Goal: Information Seeking & Learning: Learn about a topic

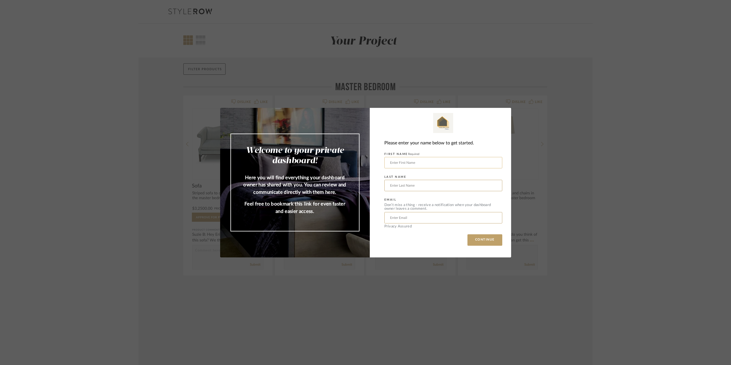
click at [436, 163] on input "text" at bounding box center [443, 162] width 118 height 11
type input "[PERSON_NAME]"
type input "Bozeman"
type input "[PERSON_NAME][EMAIL_ADDRESS][PERSON_NAME][DOMAIN_NAME]"
click at [480, 242] on button "CONTINUE" at bounding box center [484, 239] width 35 height 11
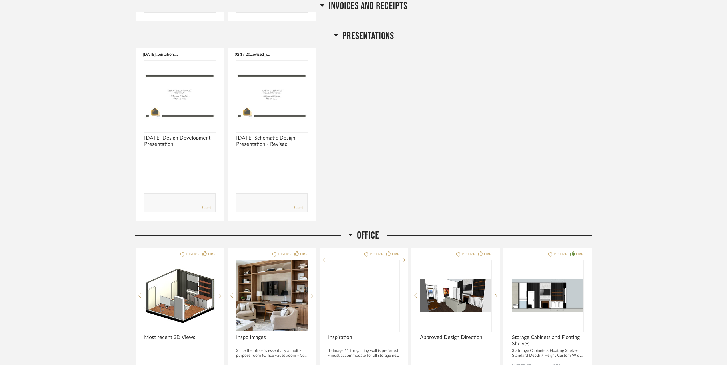
scroll to position [951, 0]
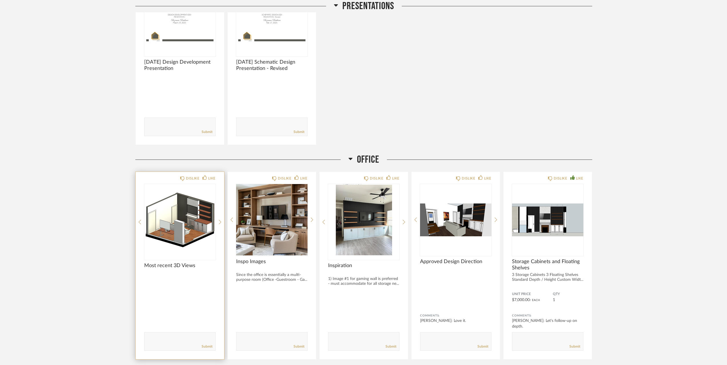
click at [0, 0] on img at bounding box center [0, 0] width 0 height 0
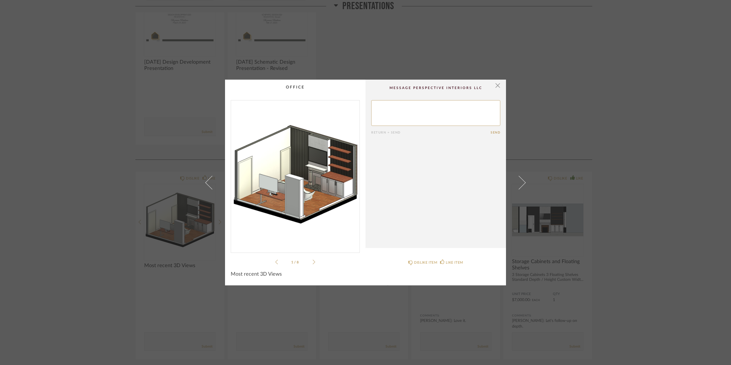
click at [313, 262] on icon at bounding box center [314, 261] width 3 height 5
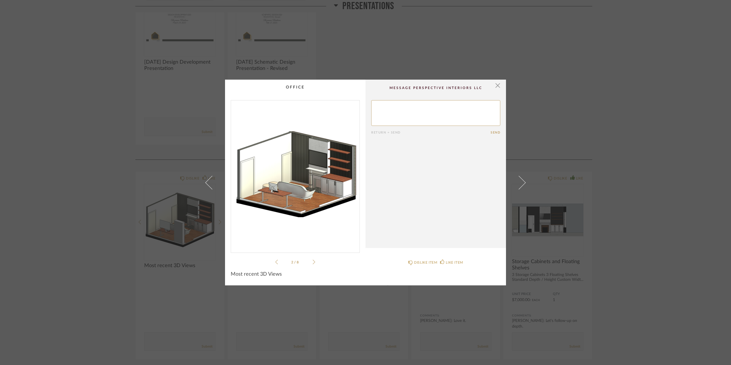
click at [313, 262] on icon at bounding box center [314, 261] width 3 height 5
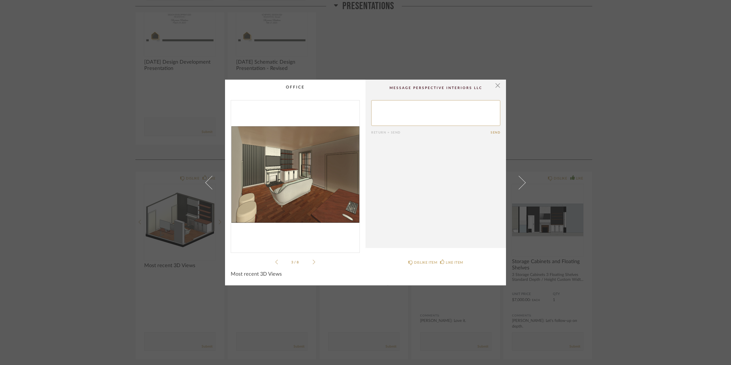
click at [313, 264] on icon at bounding box center [314, 261] width 3 height 5
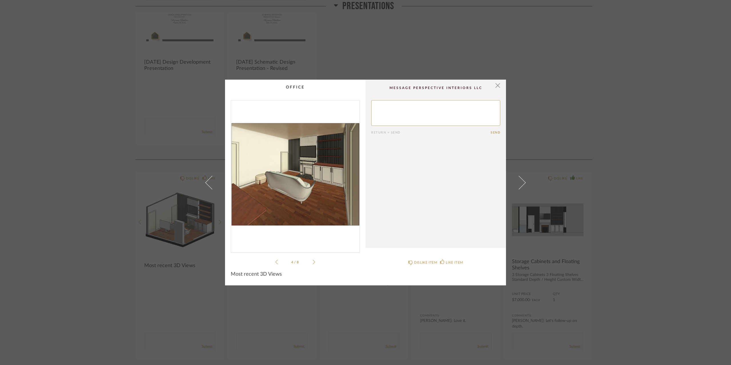
click at [313, 264] on icon at bounding box center [314, 261] width 3 height 5
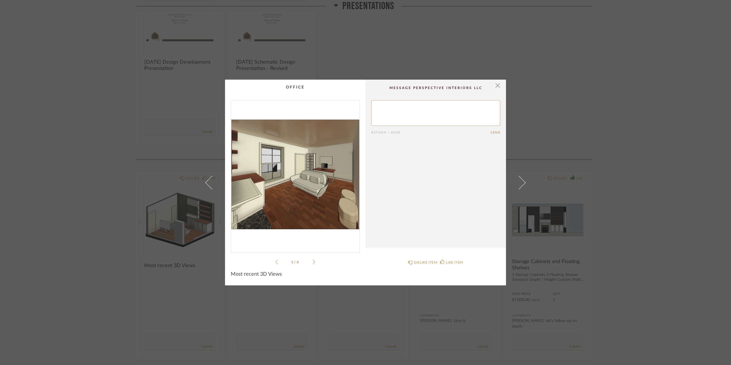
click at [313, 264] on icon at bounding box center [314, 261] width 3 height 5
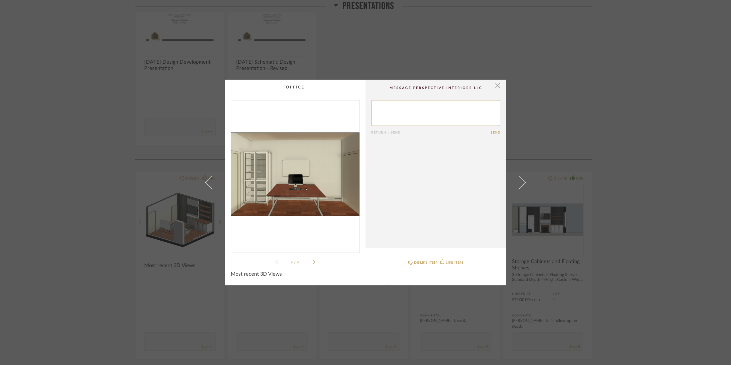
click at [313, 264] on icon at bounding box center [314, 261] width 3 height 5
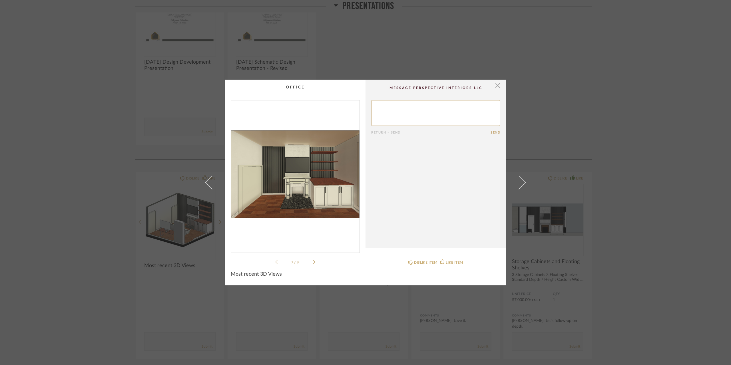
click at [274, 266] on cpp-summary-info "Most recent 3D Views" at bounding box center [295, 272] width 140 height 14
click at [275, 261] on icon at bounding box center [276, 261] width 3 height 5
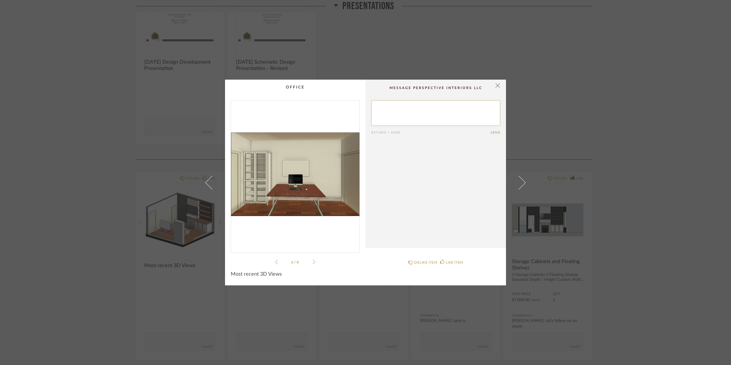
click at [275, 261] on icon at bounding box center [276, 261] width 3 height 5
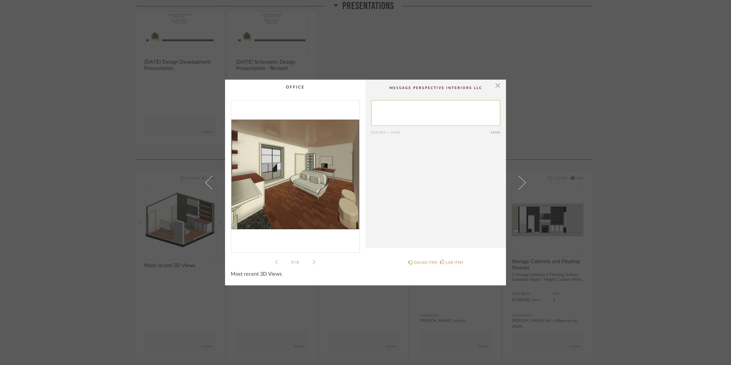
click at [310, 262] on li "5 / 8" at bounding box center [295, 262] width 35 height 7
click at [313, 262] on icon at bounding box center [314, 261] width 3 height 5
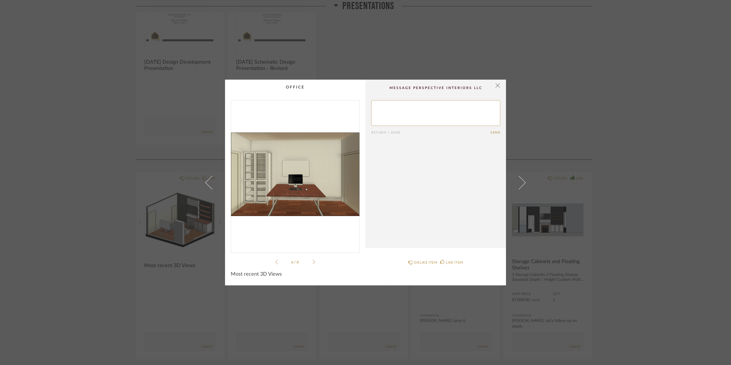
click at [313, 262] on icon at bounding box center [314, 261] width 3 height 5
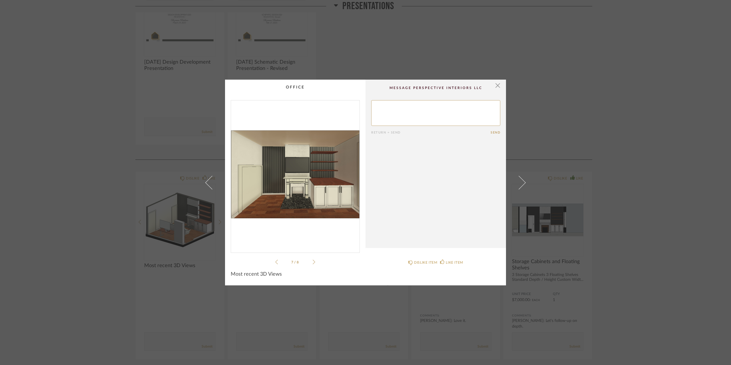
click at [313, 260] on icon at bounding box center [314, 261] width 3 height 5
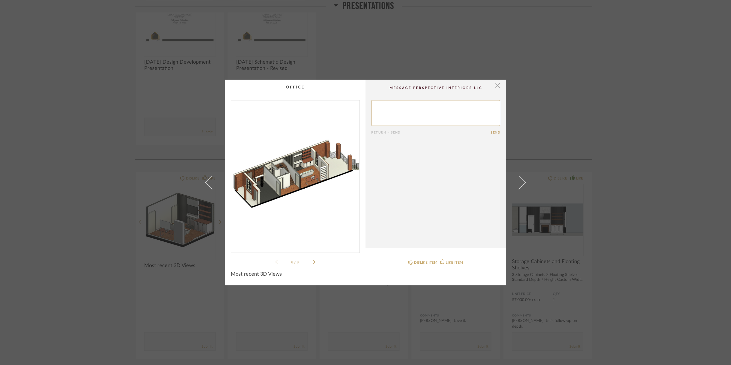
click at [313, 261] on icon at bounding box center [314, 261] width 3 height 5
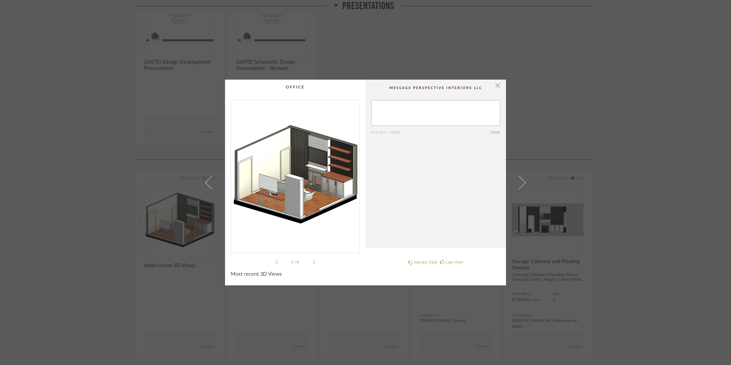
click at [275, 263] on icon at bounding box center [276, 261] width 3 height 5
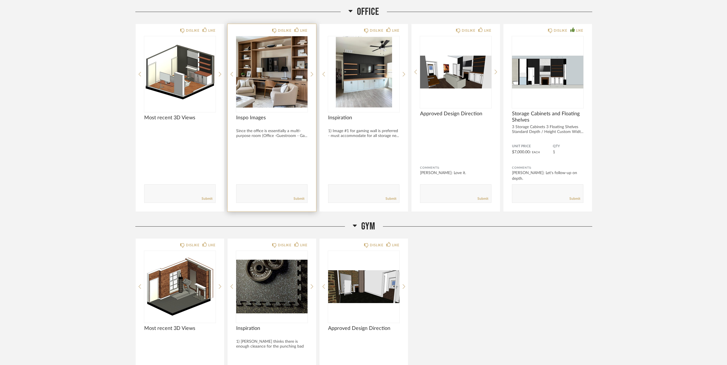
scroll to position [1180, 0]
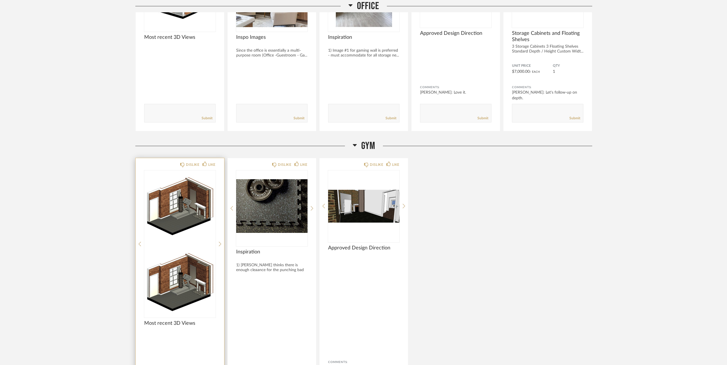
click at [176, 204] on img "0" at bounding box center [179, 205] width 71 height 71
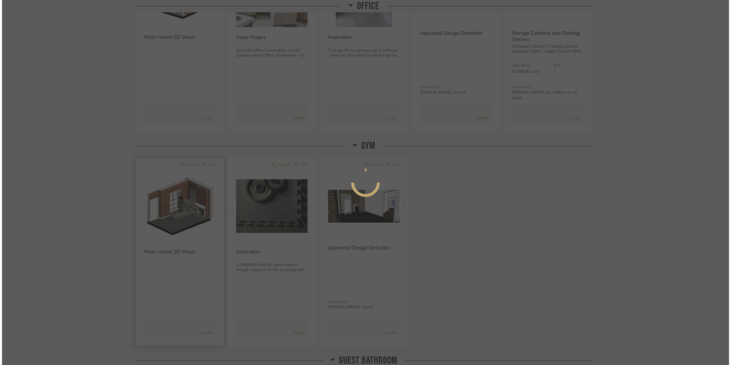
scroll to position [0, 0]
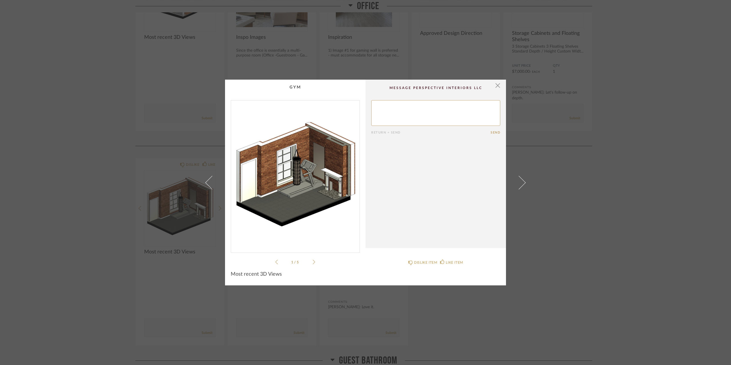
click at [313, 261] on icon at bounding box center [314, 261] width 3 height 5
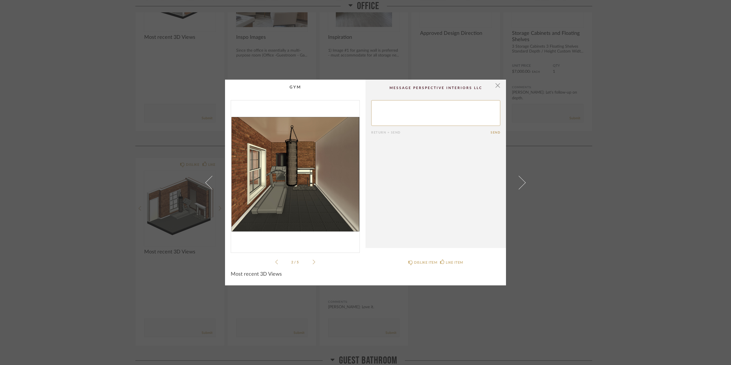
click at [313, 262] on icon at bounding box center [314, 261] width 3 height 5
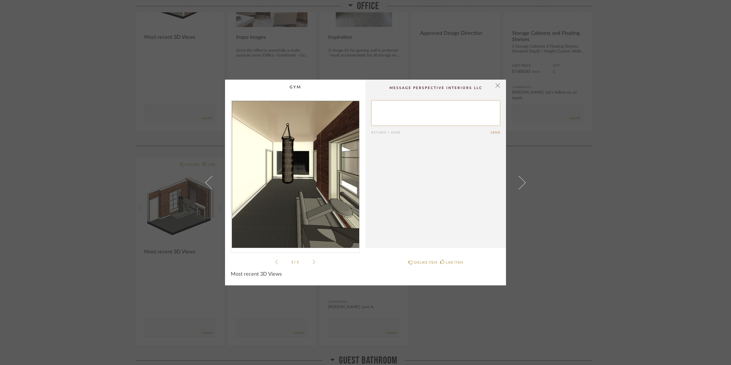
click at [313, 262] on icon at bounding box center [314, 261] width 3 height 5
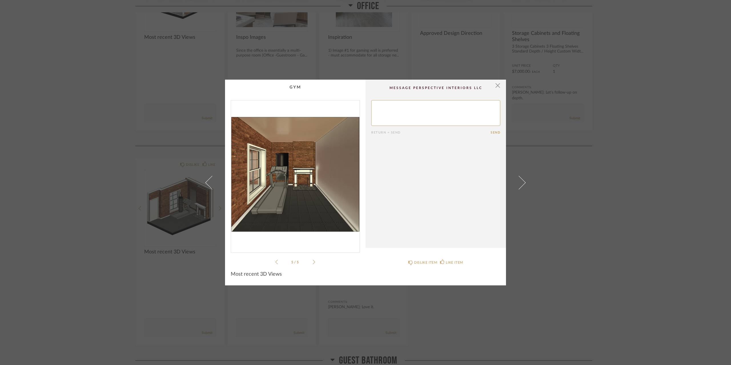
click at [313, 262] on icon at bounding box center [314, 261] width 3 height 5
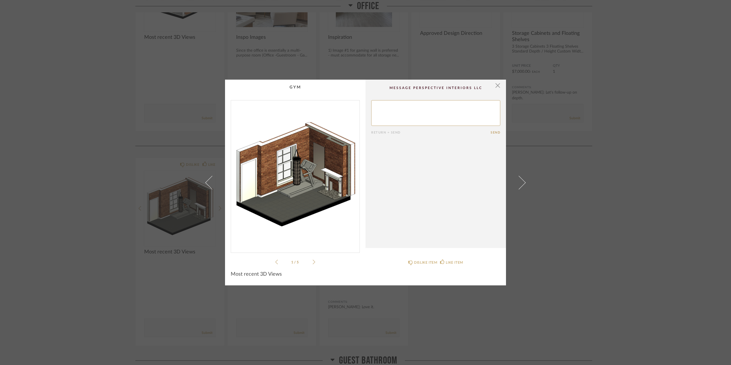
click at [313, 262] on icon at bounding box center [314, 261] width 3 height 5
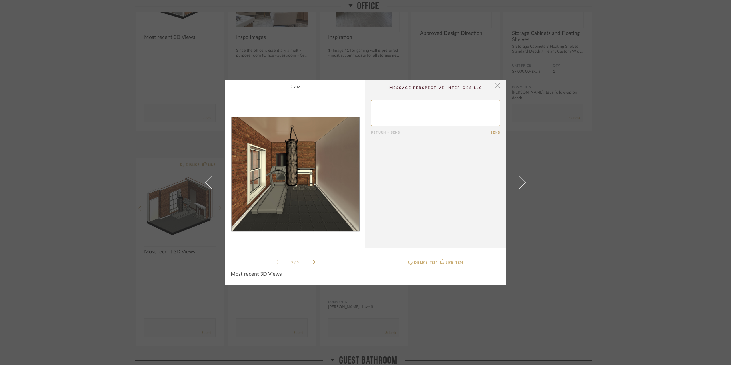
click at [313, 262] on icon at bounding box center [314, 261] width 3 height 5
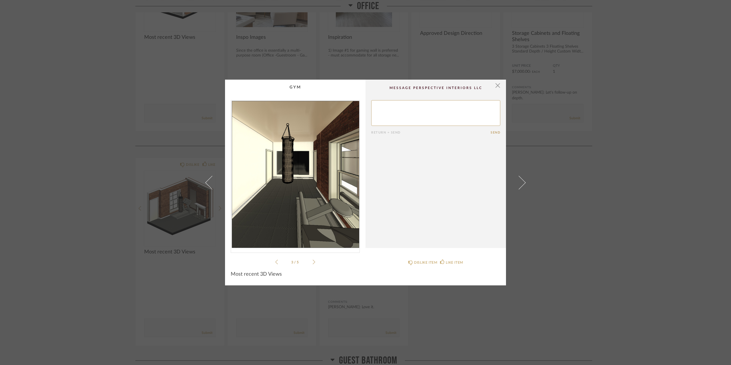
click at [313, 262] on icon at bounding box center [314, 261] width 3 height 5
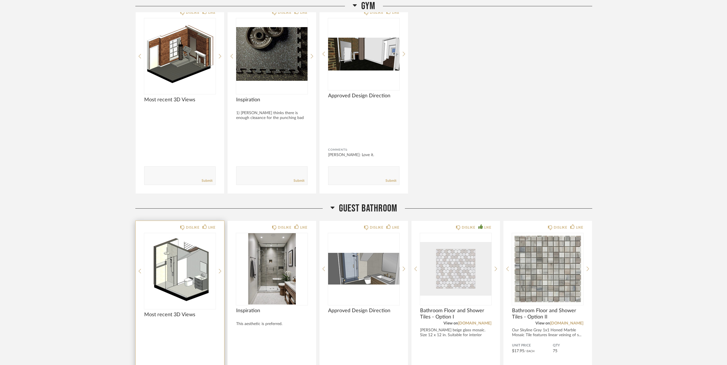
scroll to position [1408, 0]
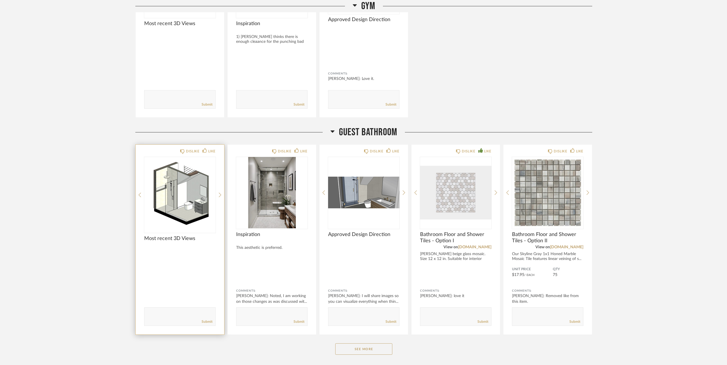
click at [187, 206] on img "0" at bounding box center [179, 192] width 71 height 71
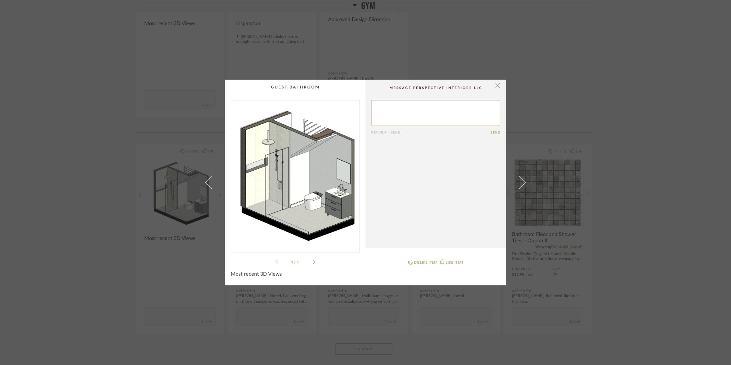
click at [313, 262] on icon at bounding box center [314, 261] width 3 height 5
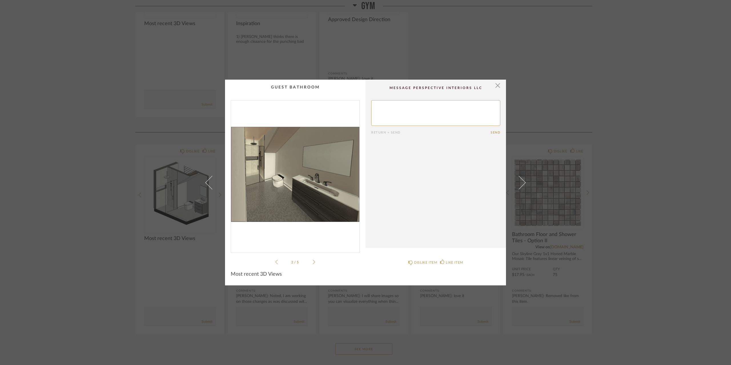
click at [313, 262] on icon at bounding box center [314, 261] width 3 height 5
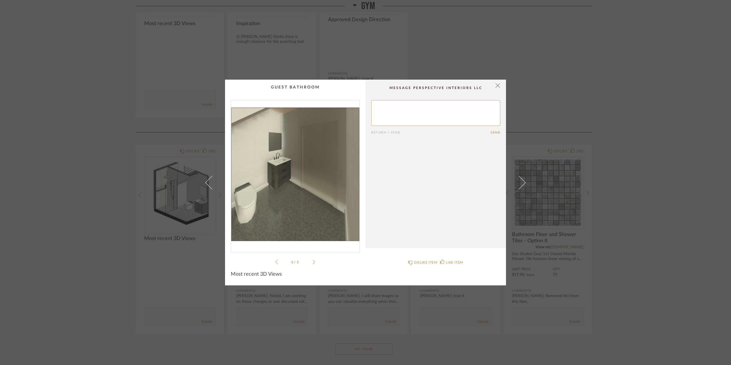
click at [313, 262] on icon at bounding box center [314, 261] width 3 height 5
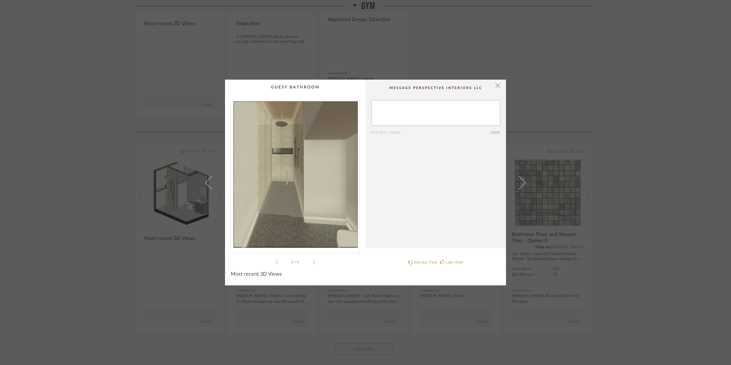
click at [313, 262] on icon at bounding box center [314, 261] width 3 height 5
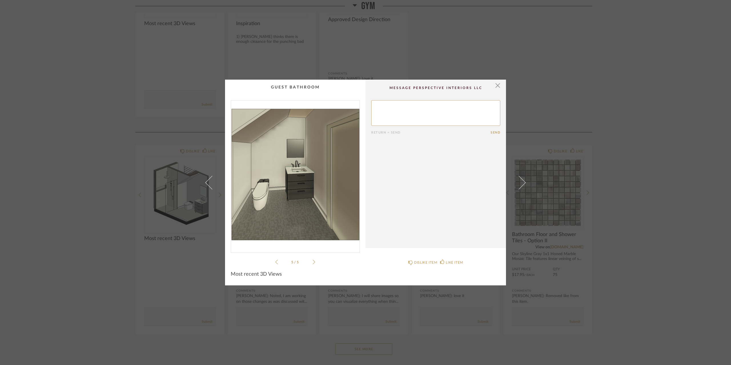
click at [313, 262] on icon at bounding box center [314, 261] width 3 height 5
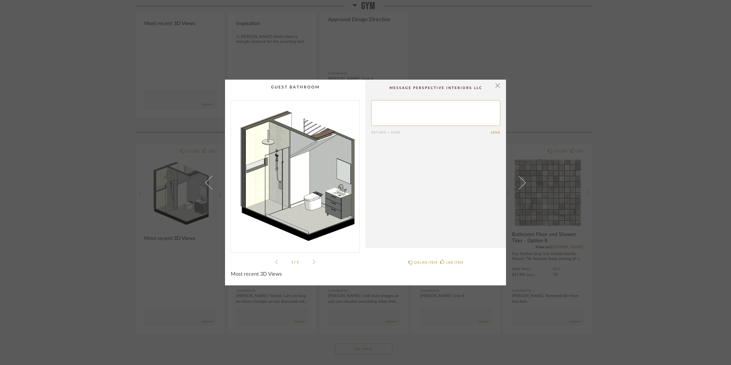
click at [309, 259] on li "1 / 5" at bounding box center [295, 262] width 35 height 7
click at [275, 263] on icon at bounding box center [276, 261] width 3 height 5
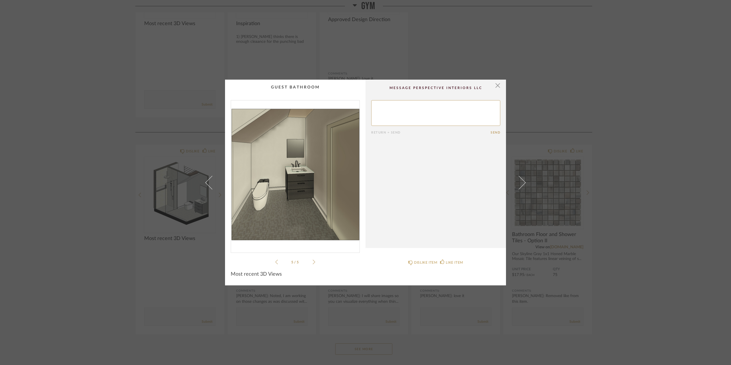
click at [275, 263] on icon at bounding box center [276, 261] width 3 height 5
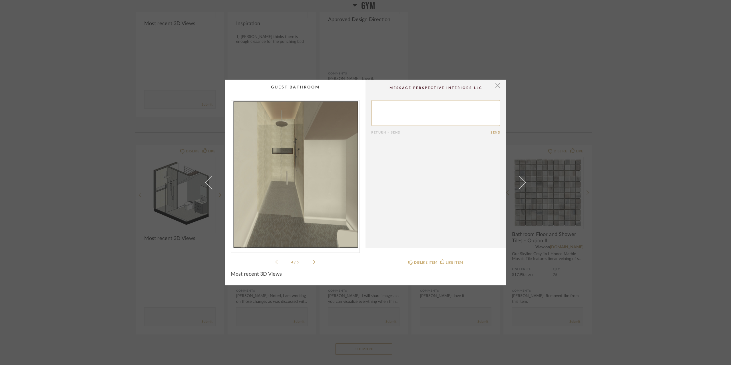
click at [275, 263] on icon at bounding box center [276, 261] width 3 height 5
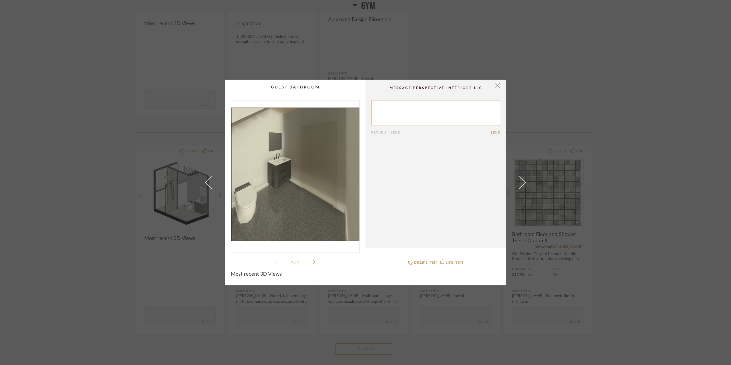
click at [275, 263] on icon at bounding box center [276, 261] width 3 height 5
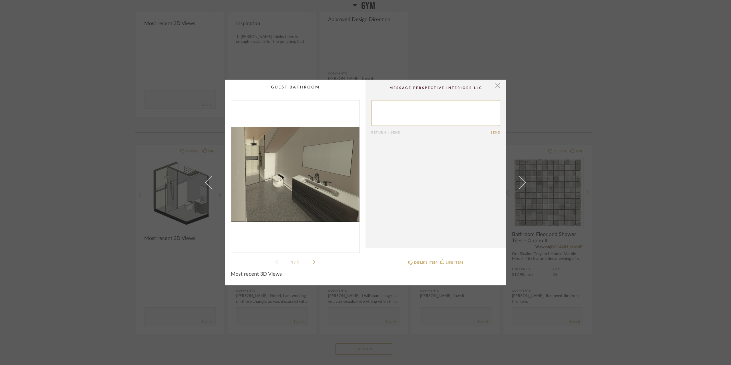
click at [275, 263] on icon at bounding box center [276, 261] width 3 height 5
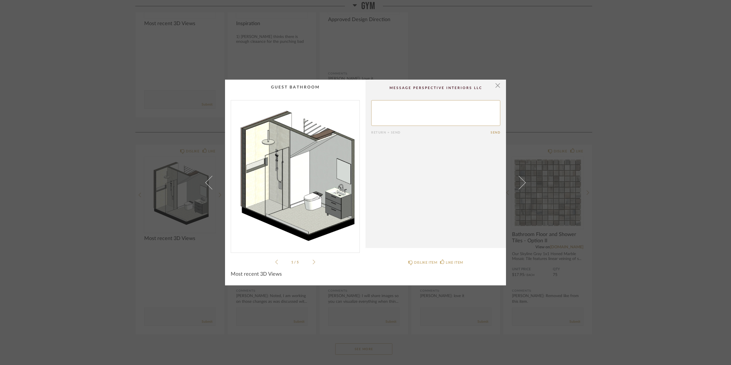
click at [275, 263] on icon at bounding box center [276, 261] width 3 height 5
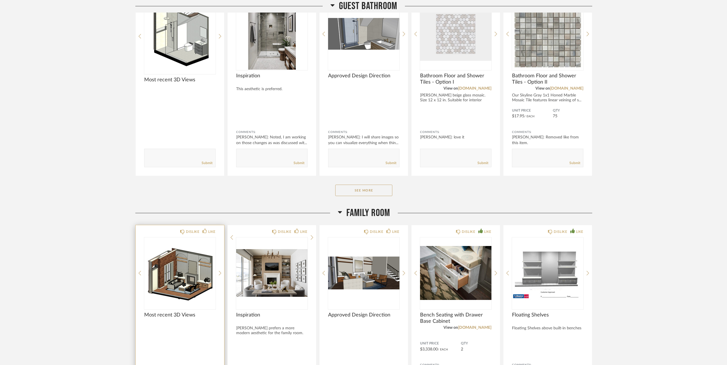
scroll to position [1636, 0]
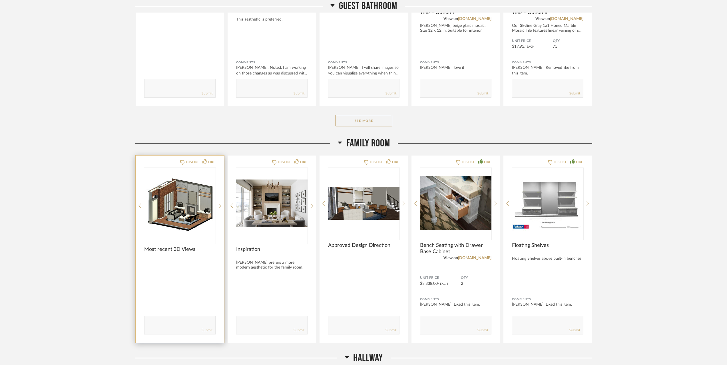
click at [188, 204] on div at bounding box center [179, 206] width 71 height 76
click at [193, 206] on img "0" at bounding box center [179, 203] width 71 height 71
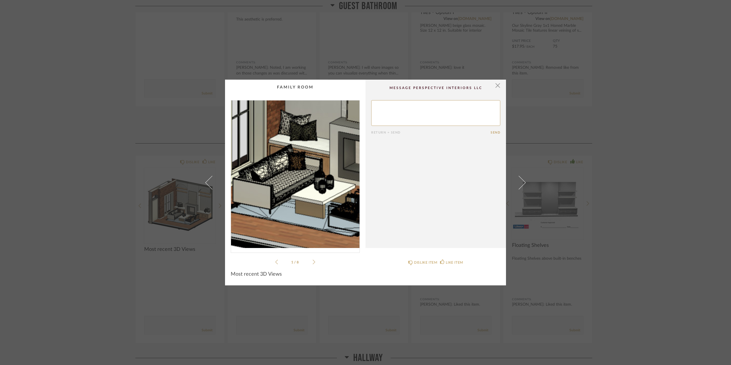
click at [291, 192] on img "0" at bounding box center [295, 174] width 128 height 148
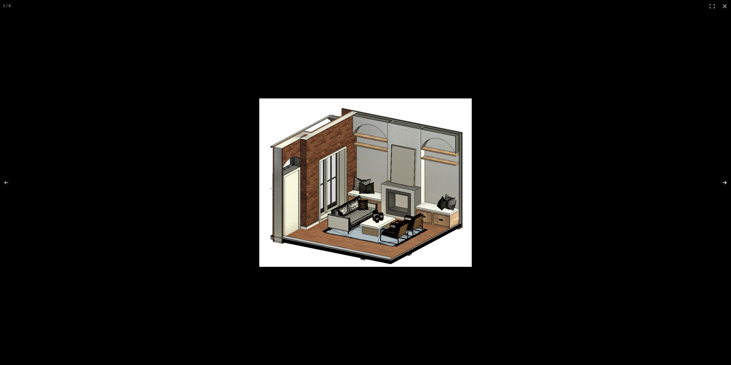
click at [724, 180] on button at bounding box center [721, 182] width 20 height 29
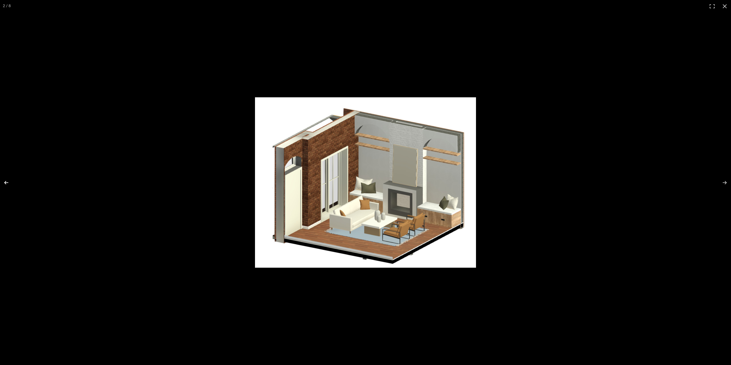
click at [8, 182] on button at bounding box center [10, 182] width 20 height 29
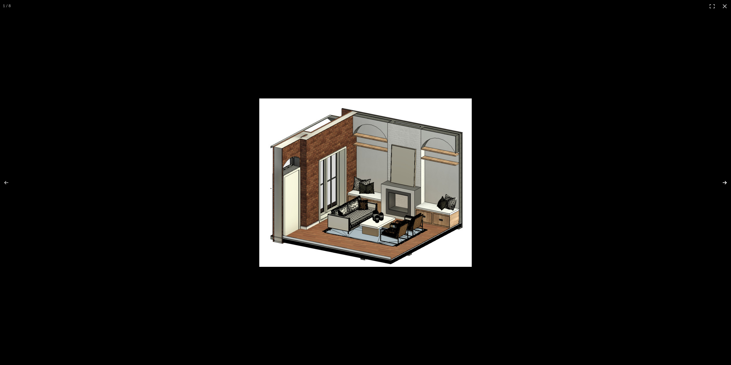
click at [722, 185] on button at bounding box center [721, 182] width 20 height 29
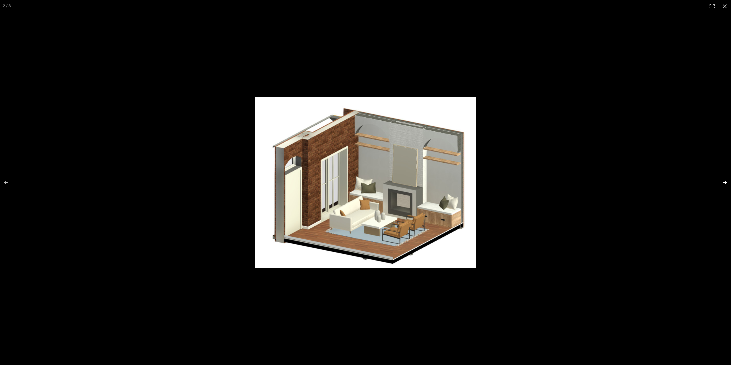
click at [721, 185] on button at bounding box center [721, 182] width 20 height 29
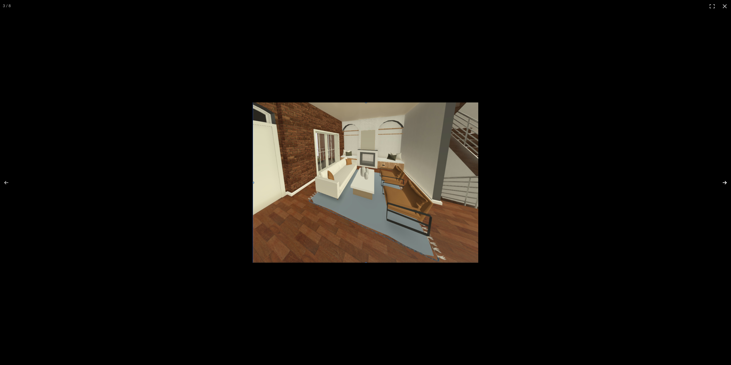
click at [718, 185] on button at bounding box center [721, 182] width 20 height 29
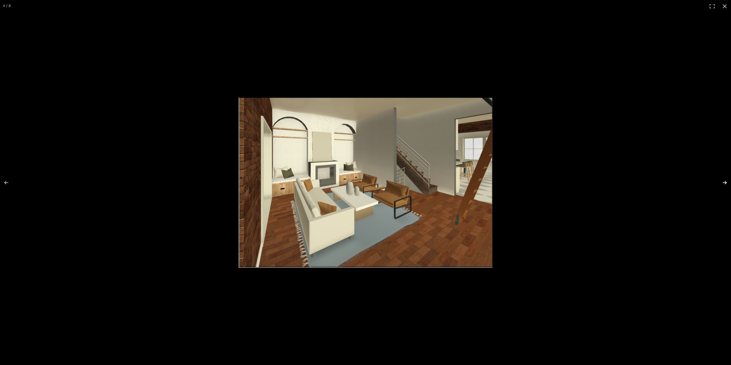
click at [714, 183] on button at bounding box center [721, 182] width 20 height 29
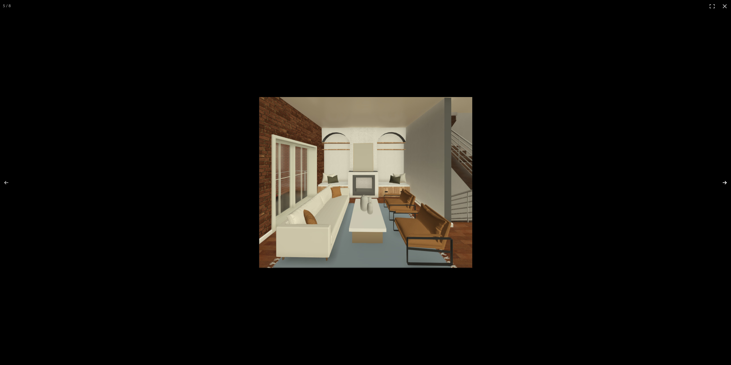
click at [714, 183] on button at bounding box center [721, 182] width 20 height 29
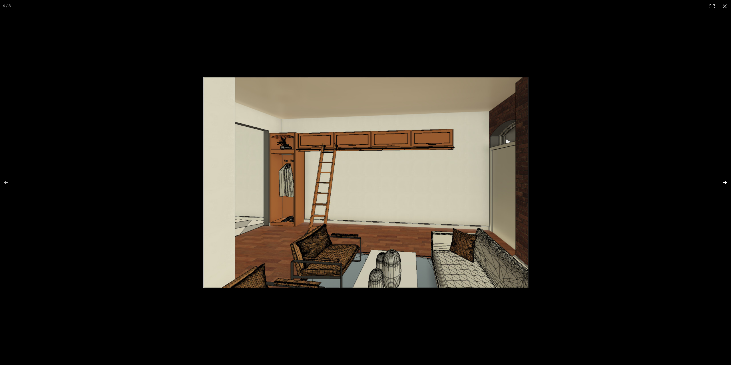
click at [714, 183] on button at bounding box center [721, 182] width 20 height 29
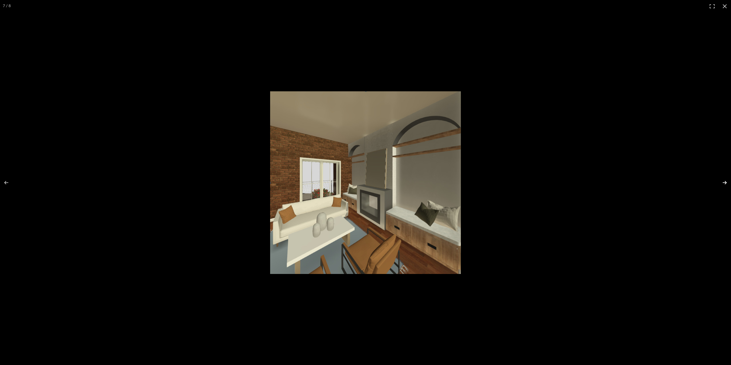
click at [713, 183] on button at bounding box center [721, 182] width 20 height 29
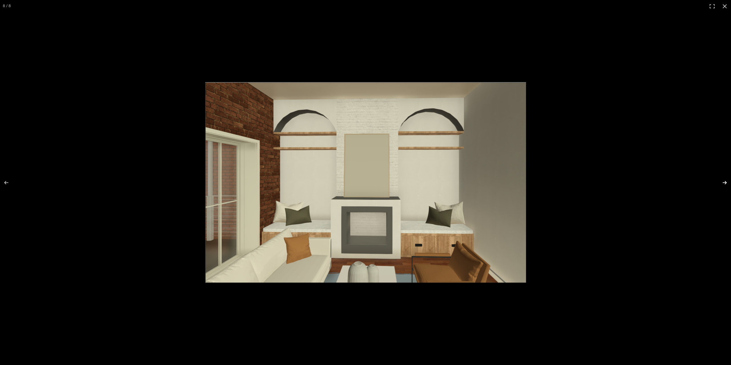
click at [713, 183] on button at bounding box center [721, 182] width 20 height 29
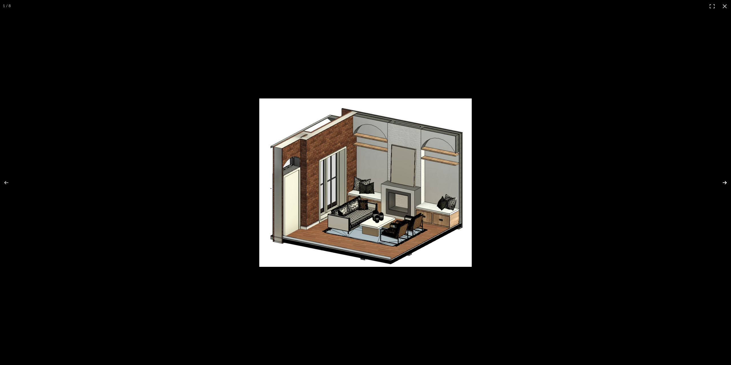
click at [713, 183] on button at bounding box center [721, 182] width 20 height 29
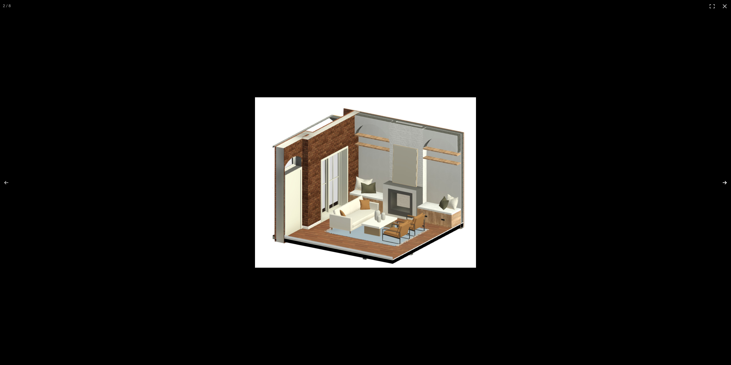
click at [713, 183] on button at bounding box center [721, 182] width 20 height 29
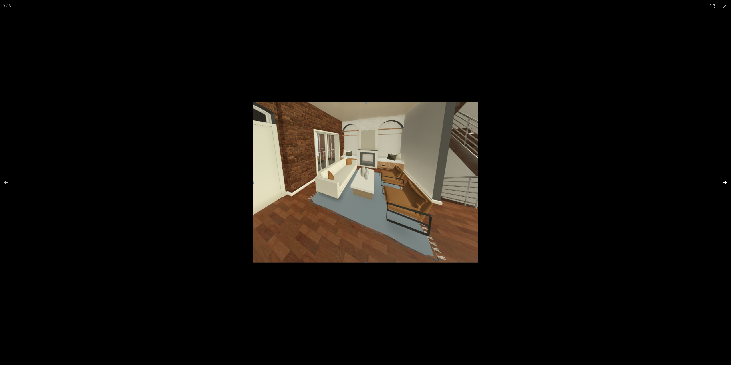
click at [713, 183] on button at bounding box center [721, 182] width 20 height 29
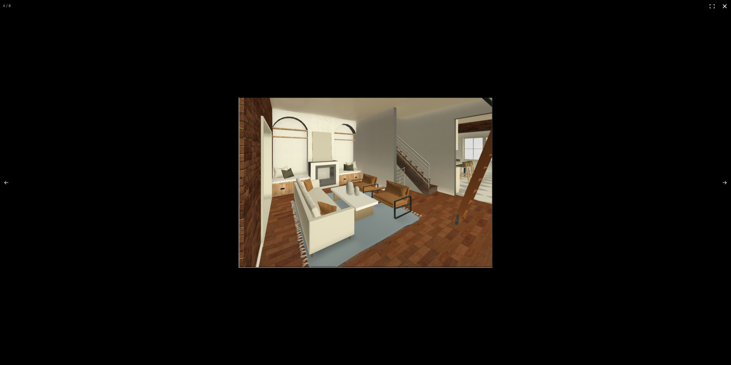
click at [710, 182] on div at bounding box center [365, 182] width 731 height 365
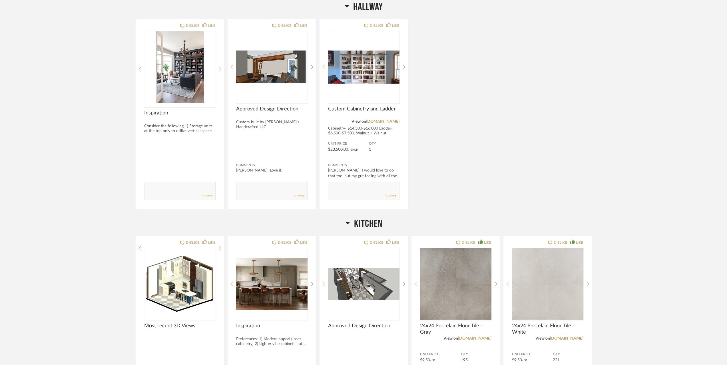
scroll to position [2017, 0]
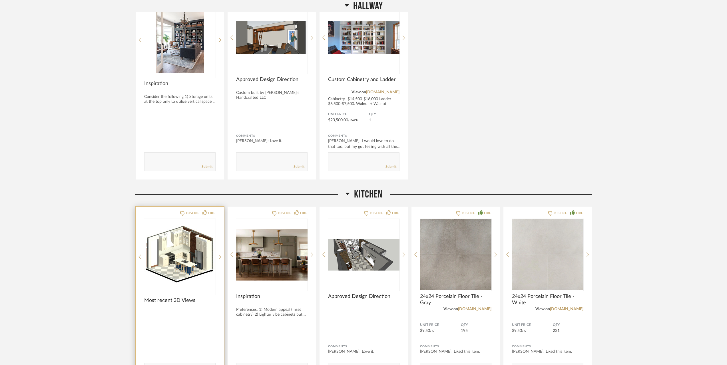
click at [176, 252] on img "0" at bounding box center [179, 254] width 71 height 71
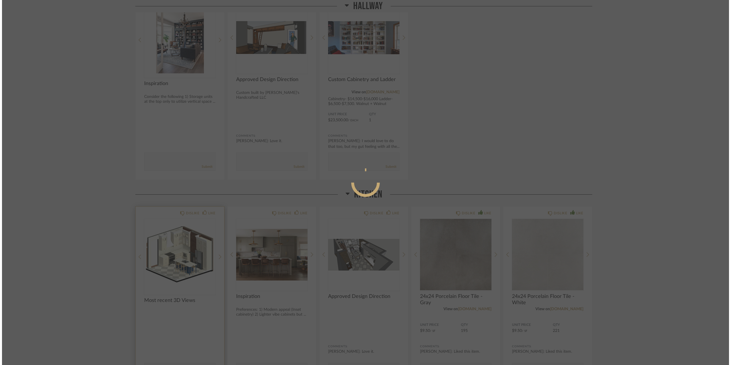
scroll to position [0, 0]
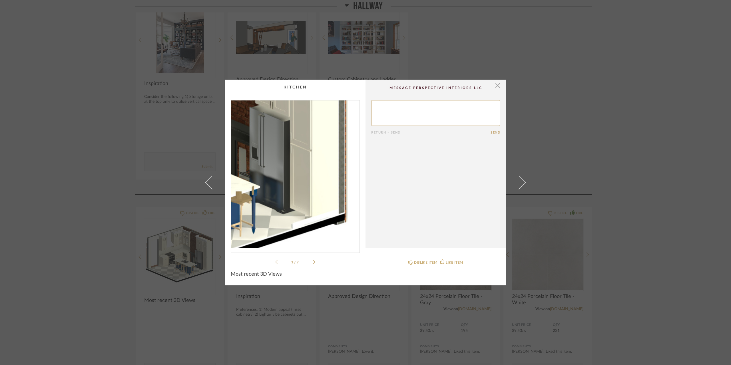
click at [335, 188] on img "0" at bounding box center [295, 174] width 128 height 148
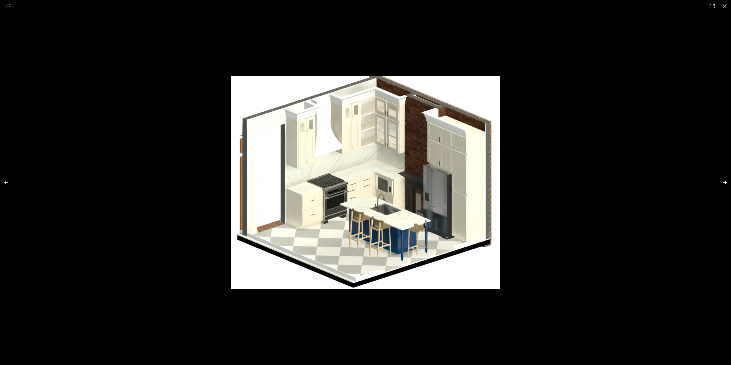
click at [725, 180] on button at bounding box center [721, 182] width 20 height 29
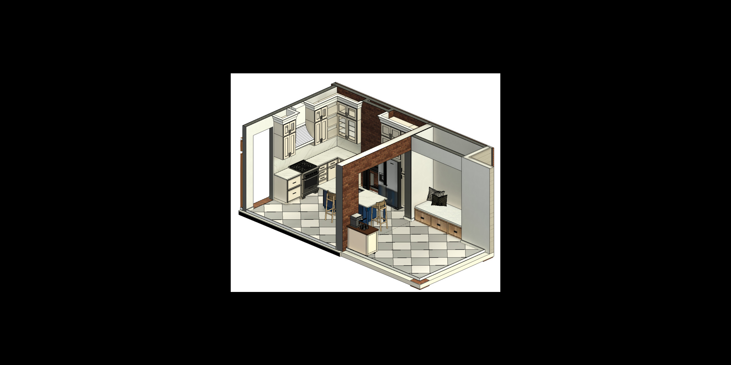
click at [725, 180] on button at bounding box center [721, 182] width 20 height 29
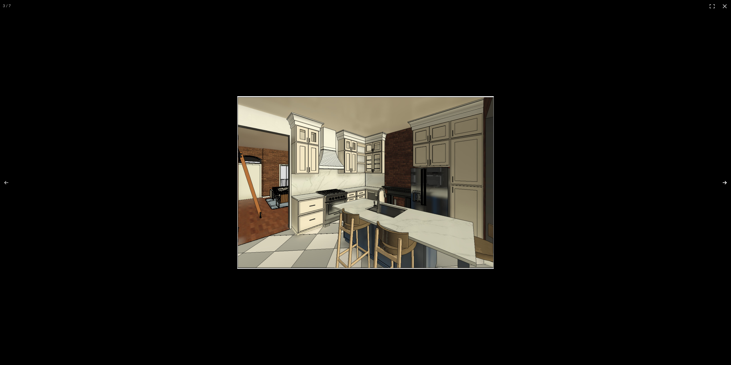
click at [728, 180] on button at bounding box center [721, 182] width 20 height 29
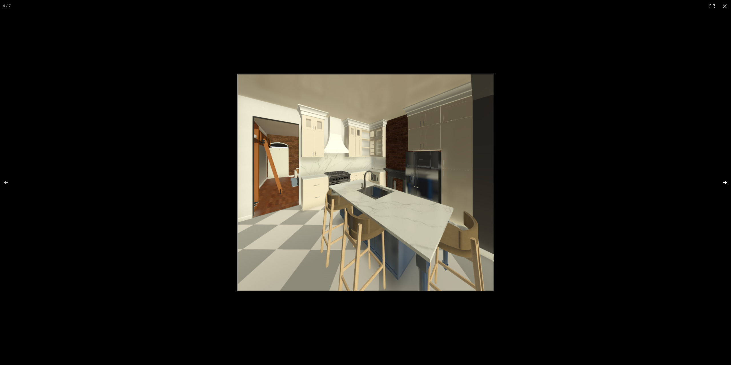
click at [728, 180] on button at bounding box center [721, 182] width 20 height 29
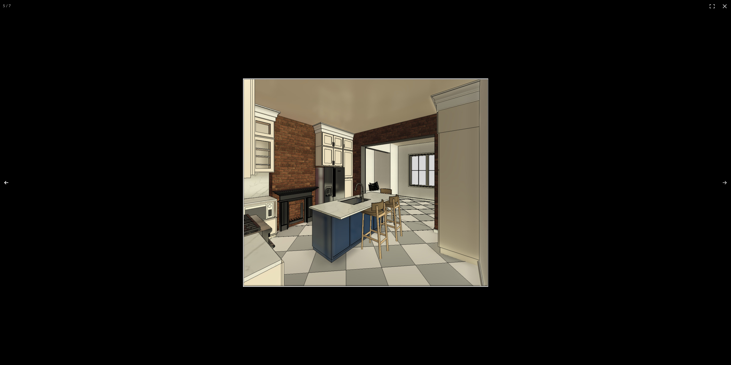
click at [4, 182] on button at bounding box center [10, 182] width 20 height 29
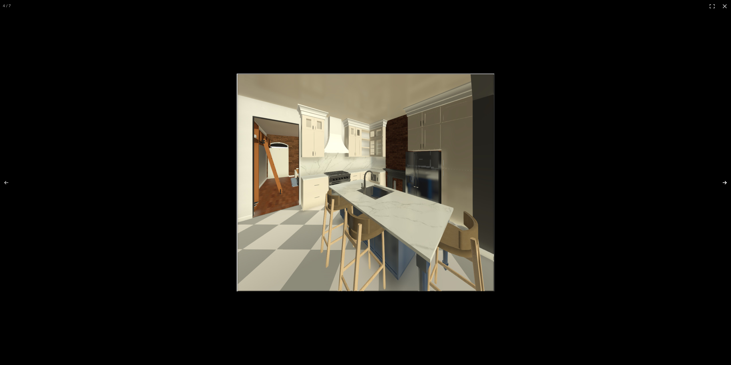
click at [725, 178] on button at bounding box center [721, 182] width 20 height 29
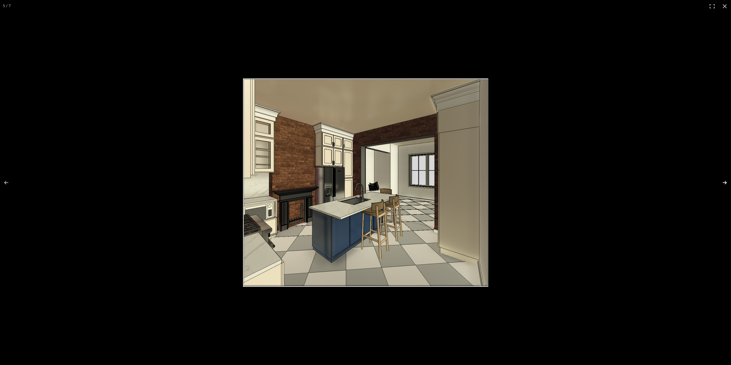
click at [721, 180] on button at bounding box center [721, 182] width 20 height 29
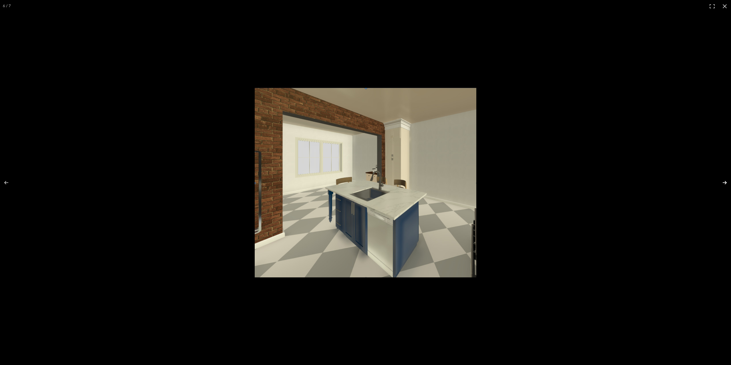
click at [725, 181] on button at bounding box center [721, 182] width 20 height 29
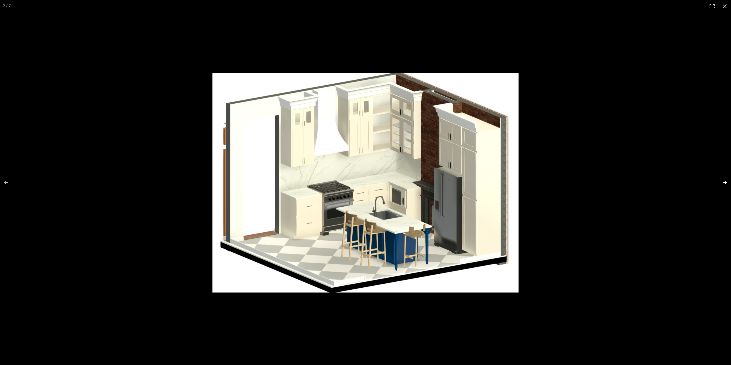
click at [723, 182] on button at bounding box center [721, 182] width 20 height 29
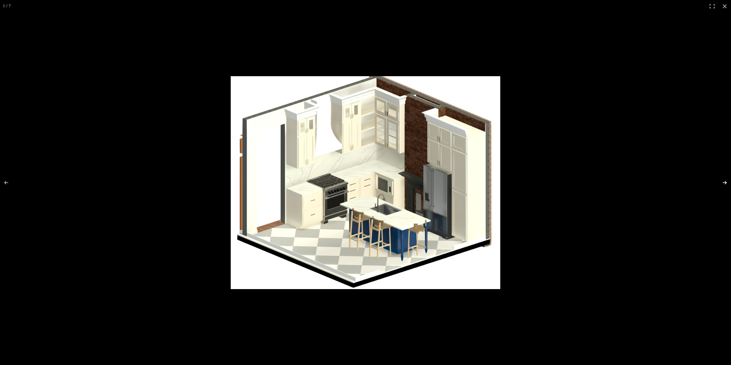
click at [723, 182] on button at bounding box center [721, 182] width 20 height 29
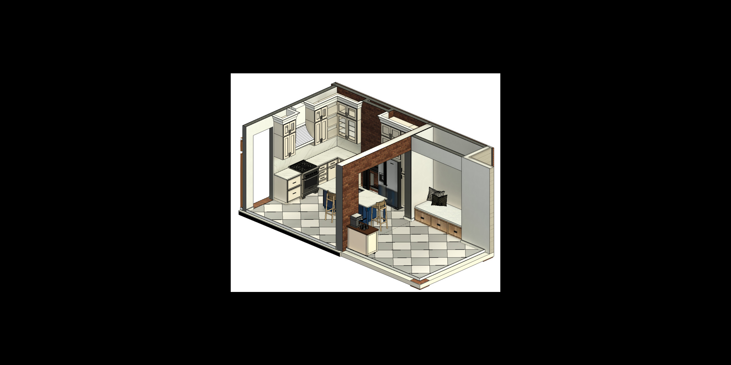
click at [723, 182] on button at bounding box center [721, 182] width 20 height 29
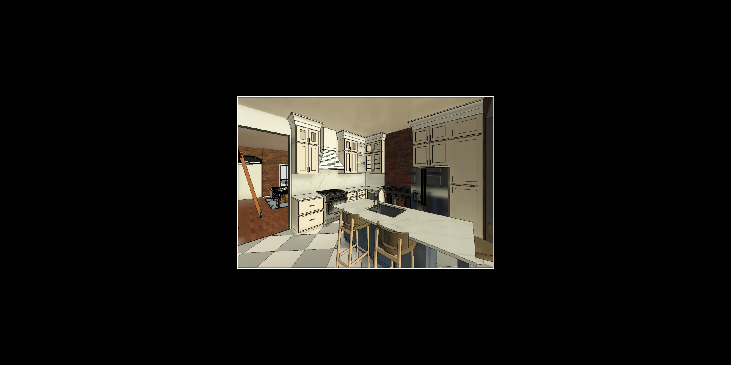
click at [723, 182] on button at bounding box center [721, 182] width 20 height 29
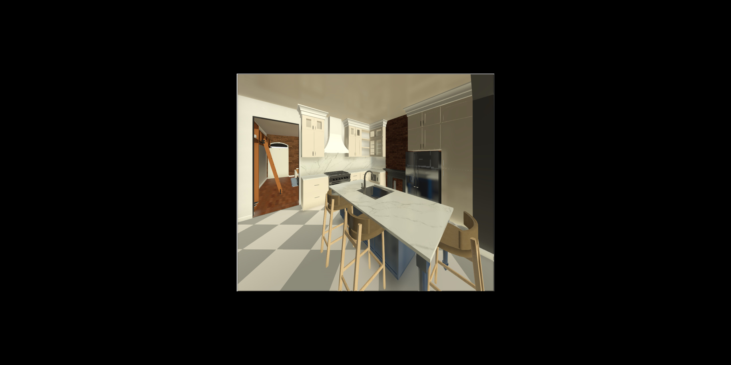
click at [723, 182] on button at bounding box center [721, 182] width 20 height 29
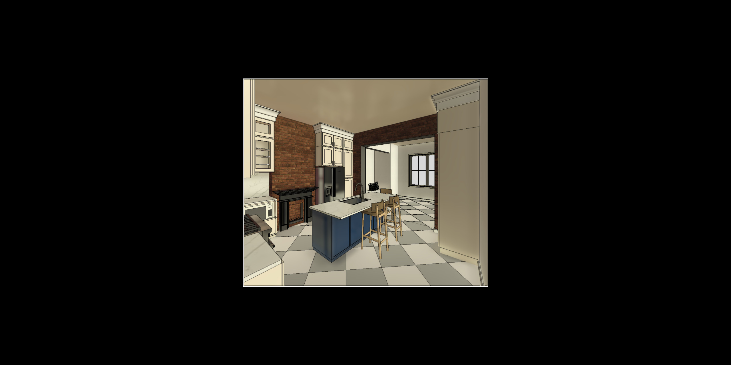
click at [723, 182] on button at bounding box center [721, 182] width 20 height 29
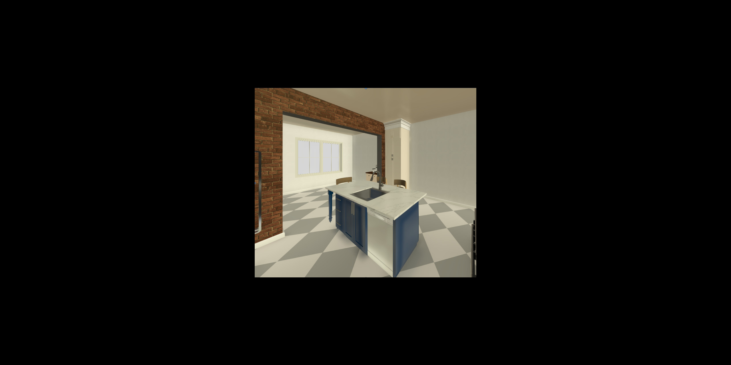
click at [723, 182] on button at bounding box center [721, 182] width 20 height 29
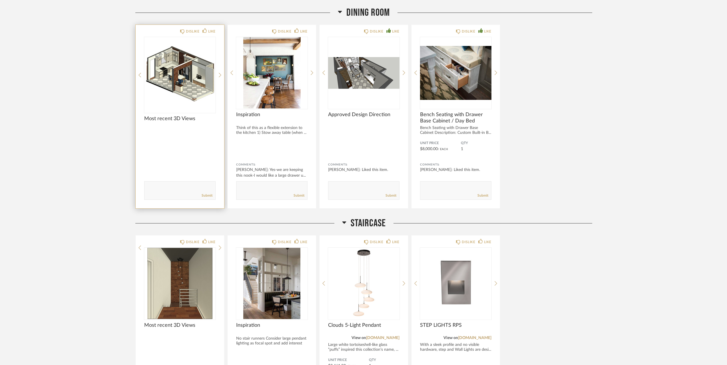
scroll to position [2550, 0]
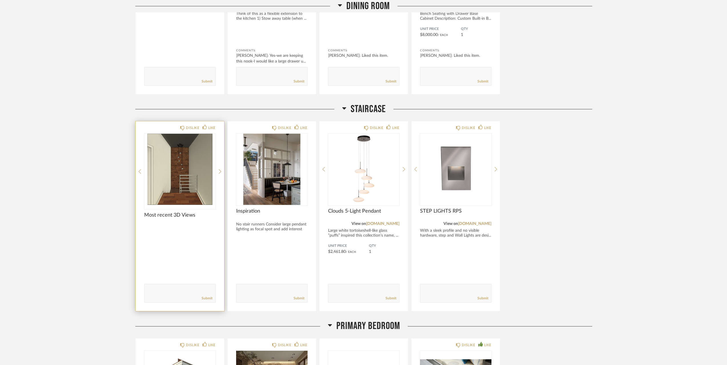
click at [194, 168] on img "0" at bounding box center [179, 169] width 71 height 71
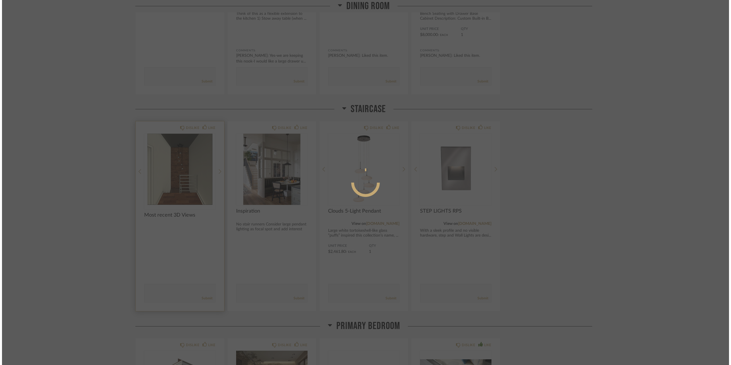
scroll to position [0, 0]
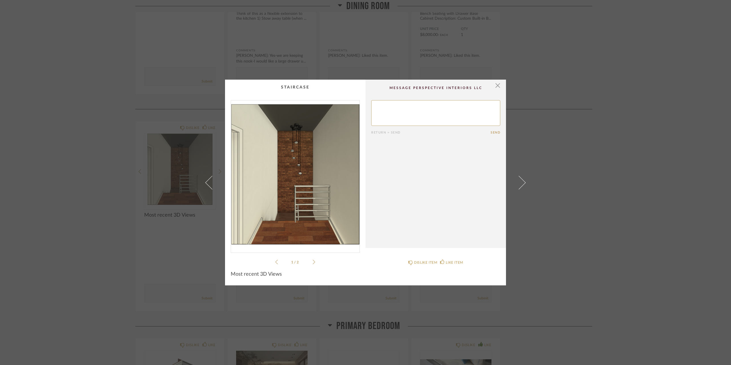
click at [313, 264] on icon at bounding box center [314, 261] width 3 height 5
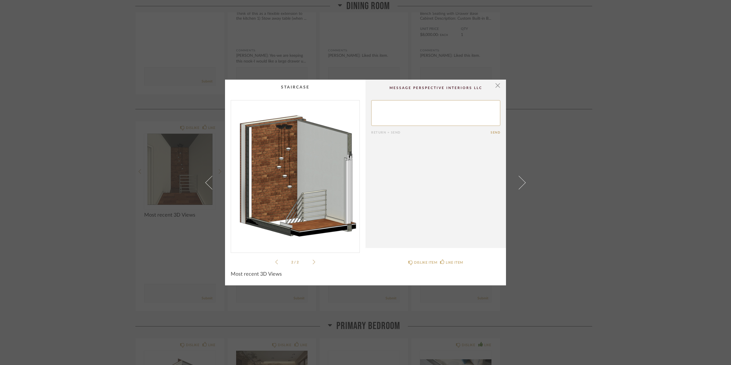
click at [313, 264] on icon at bounding box center [314, 261] width 3 height 5
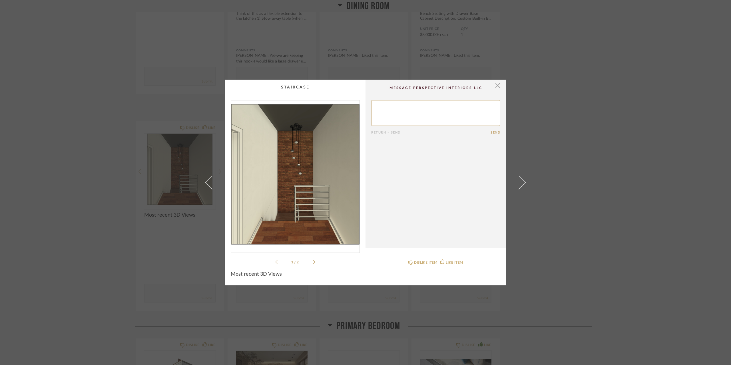
click at [313, 264] on icon at bounding box center [314, 261] width 3 height 5
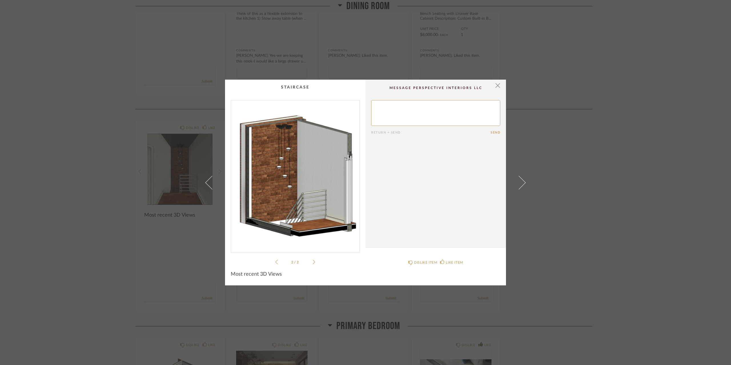
click at [313, 264] on icon at bounding box center [314, 261] width 3 height 5
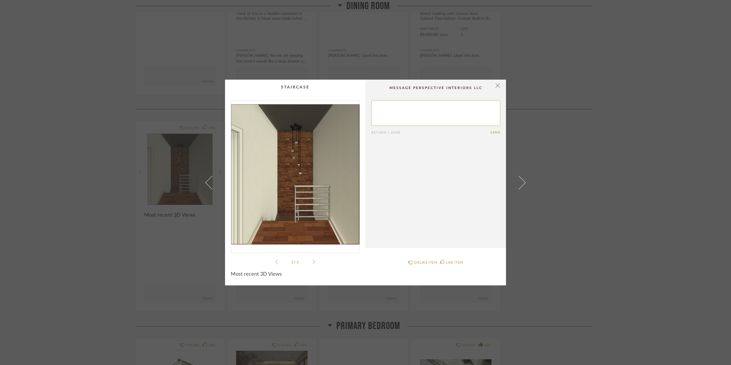
click at [313, 264] on icon at bounding box center [314, 261] width 3 height 5
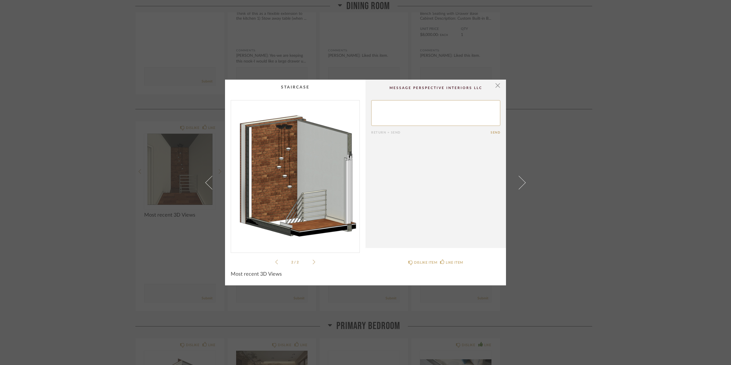
click at [313, 264] on icon at bounding box center [314, 261] width 3 height 5
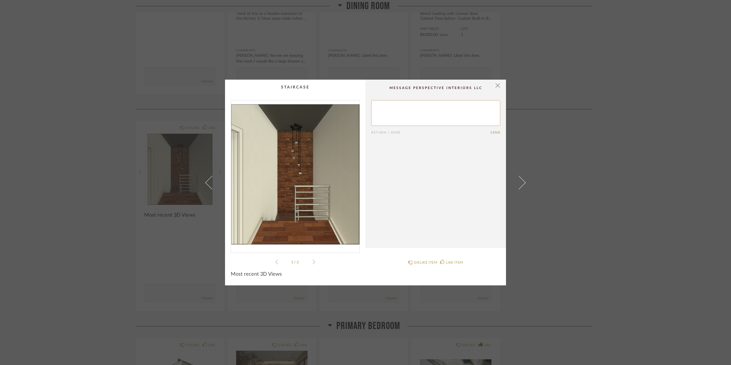
click at [313, 264] on icon at bounding box center [314, 261] width 3 height 5
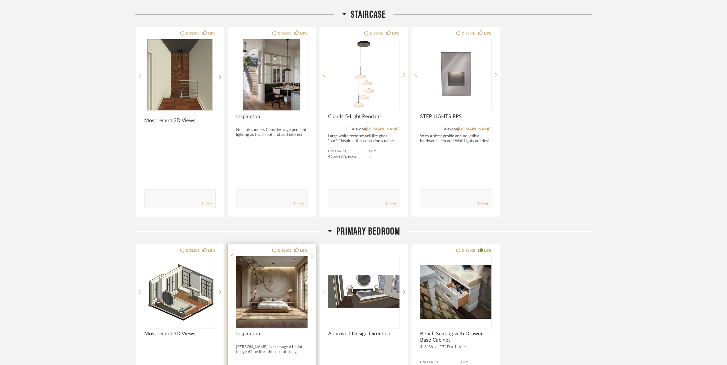
scroll to position [2702, 0]
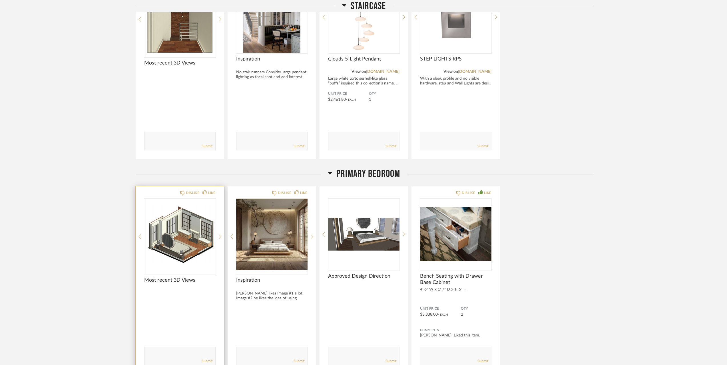
click at [0, 0] on img at bounding box center [0, 0] width 0 height 0
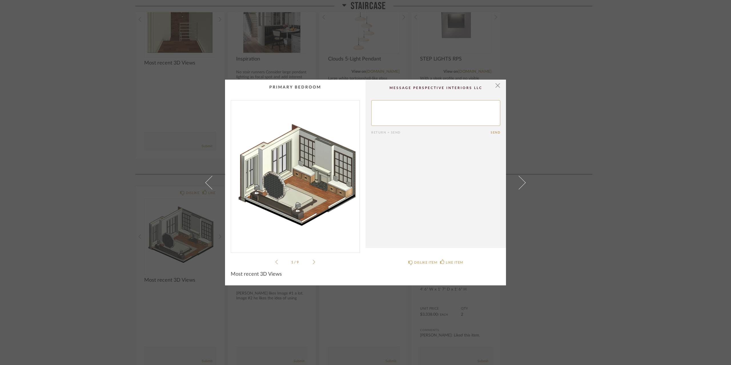
click at [313, 260] on icon at bounding box center [314, 261] width 3 height 5
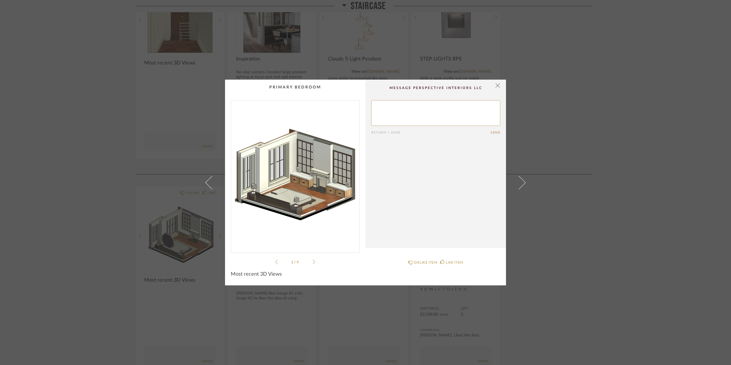
click at [313, 260] on icon at bounding box center [314, 261] width 3 height 5
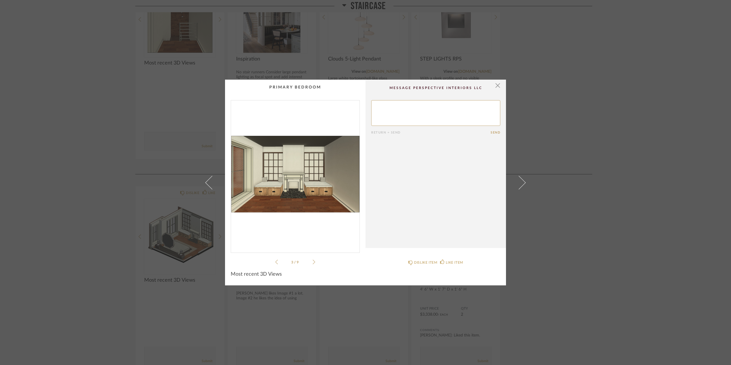
click at [313, 260] on icon at bounding box center [314, 261] width 3 height 5
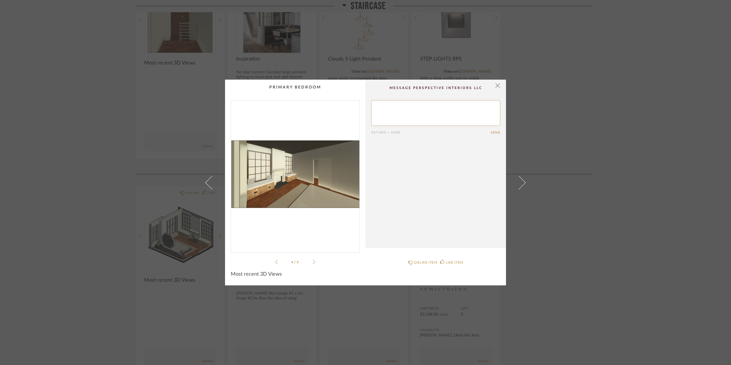
click at [313, 260] on icon at bounding box center [314, 261] width 3 height 5
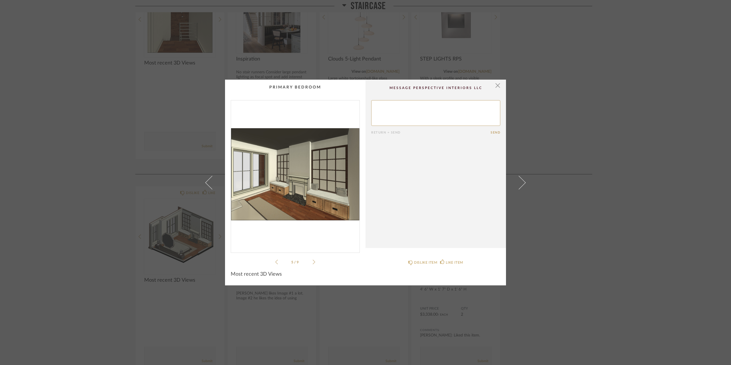
click at [313, 260] on icon at bounding box center [314, 261] width 3 height 5
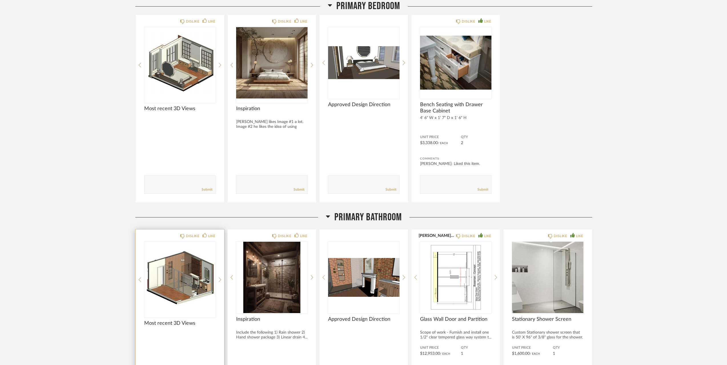
scroll to position [2930, 0]
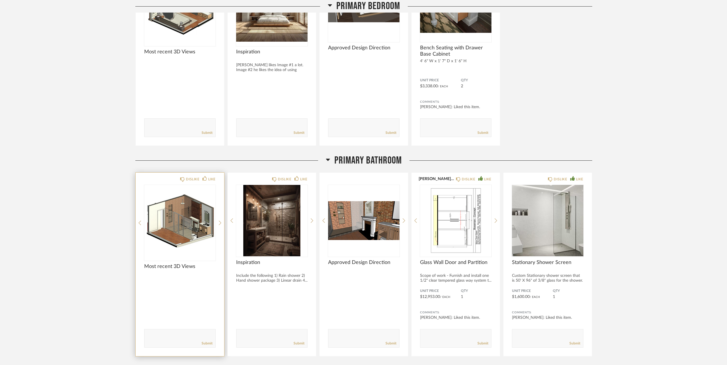
click at [195, 208] on img "0" at bounding box center [179, 220] width 71 height 71
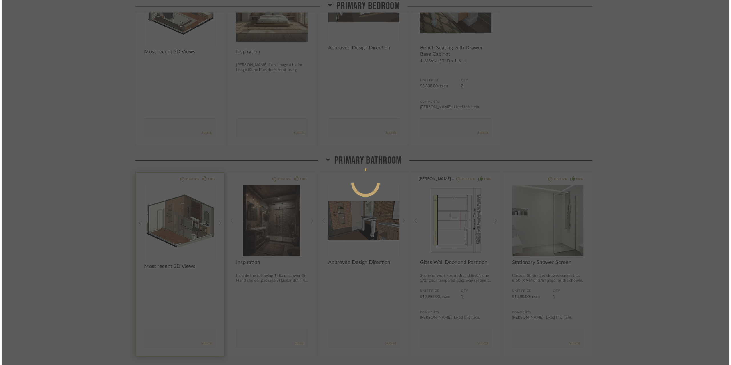
scroll to position [0, 0]
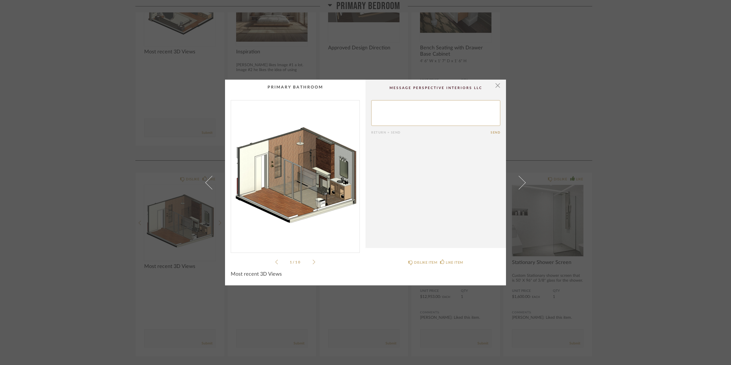
click at [292, 175] on img "0" at bounding box center [295, 174] width 128 height 148
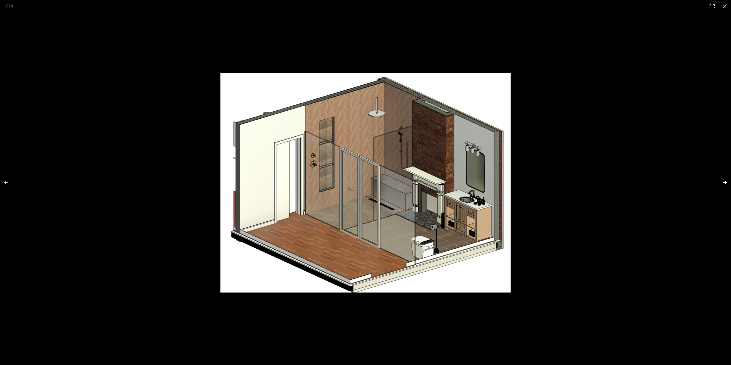
click at [724, 181] on button at bounding box center [721, 182] width 20 height 29
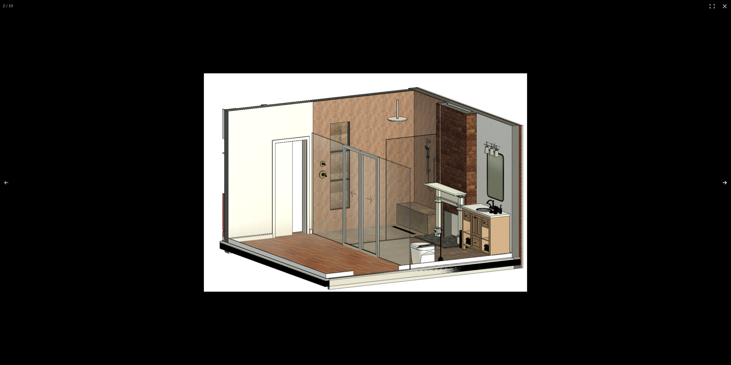
click at [724, 181] on button at bounding box center [721, 182] width 20 height 29
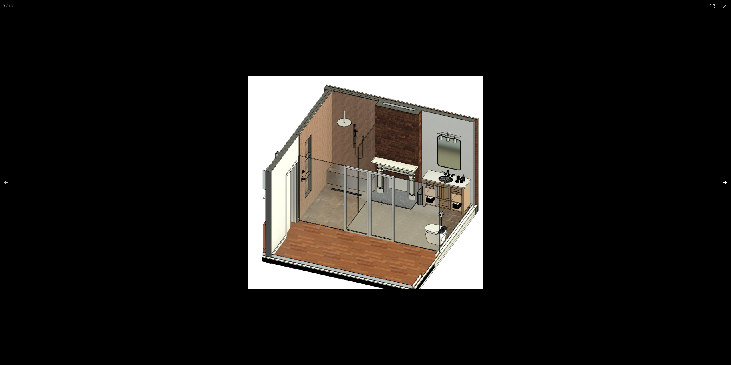
click at [724, 181] on button at bounding box center [721, 182] width 20 height 29
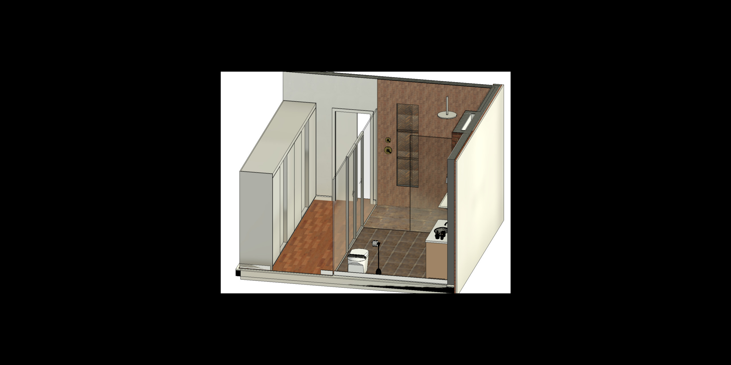
click at [724, 181] on button at bounding box center [721, 182] width 20 height 29
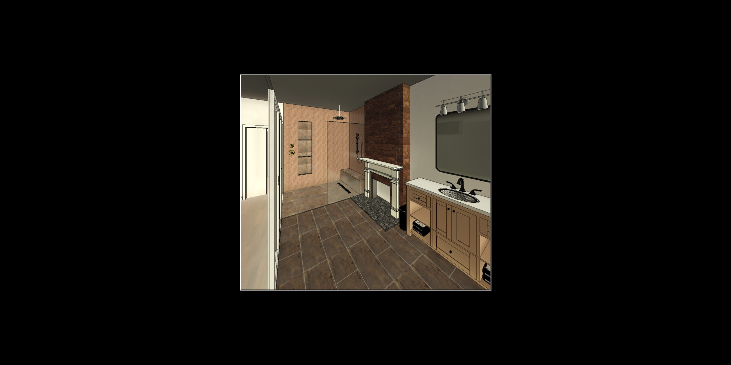
click at [724, 181] on button at bounding box center [721, 182] width 20 height 29
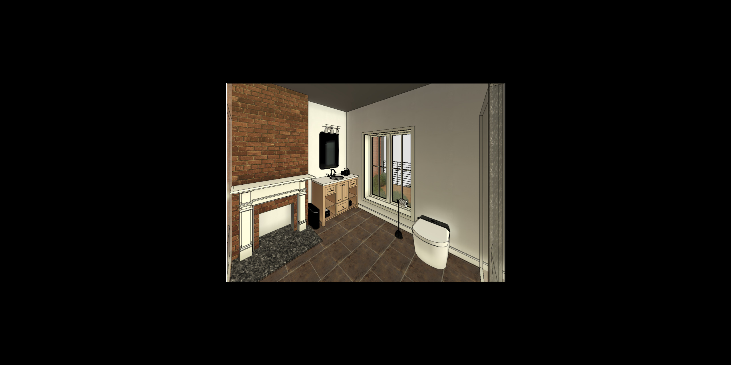
click at [724, 181] on button at bounding box center [721, 182] width 20 height 29
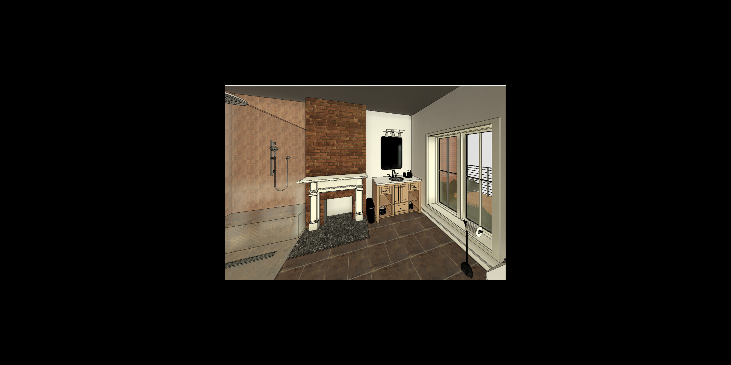
click at [724, 181] on button at bounding box center [721, 182] width 20 height 29
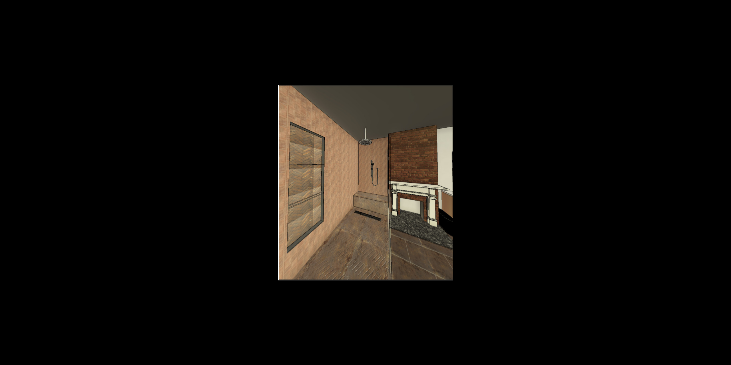
click at [724, 181] on button at bounding box center [721, 182] width 20 height 29
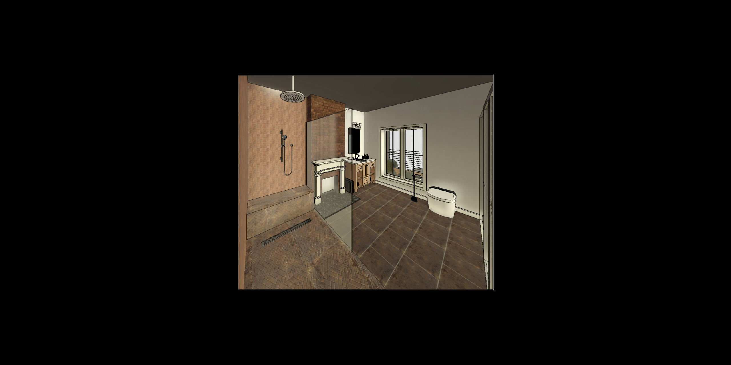
click at [724, 181] on button at bounding box center [721, 182] width 20 height 29
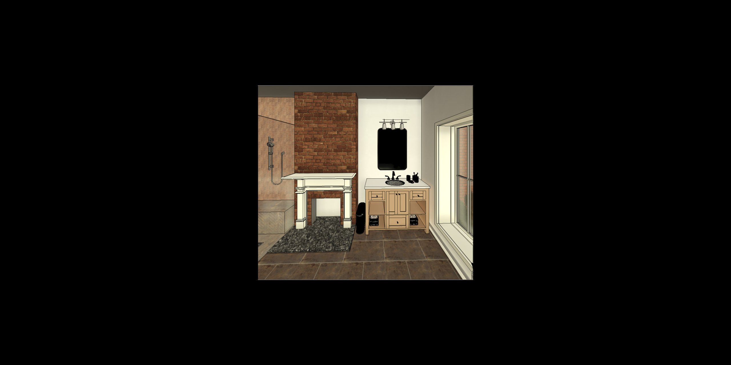
click at [724, 181] on button at bounding box center [721, 182] width 20 height 29
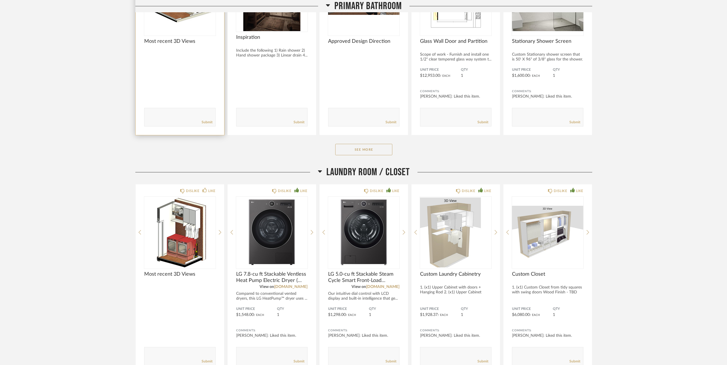
scroll to position [3159, 0]
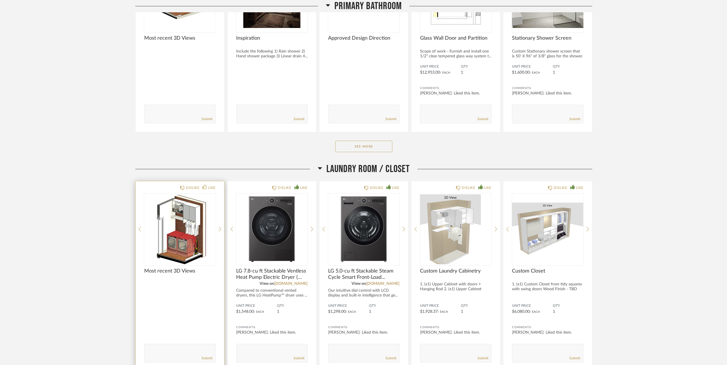
click at [170, 213] on img "0" at bounding box center [179, 229] width 71 height 71
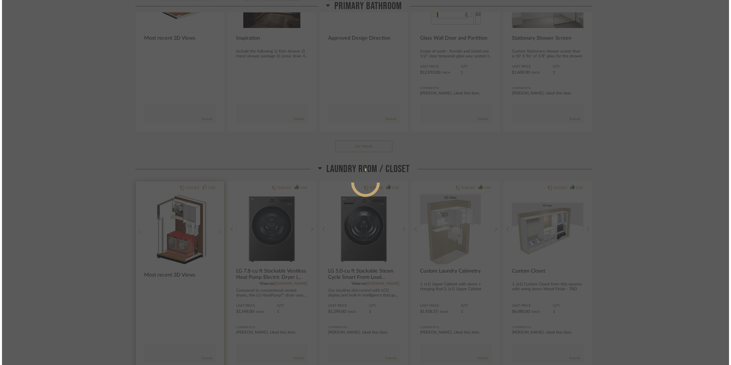
scroll to position [0, 0]
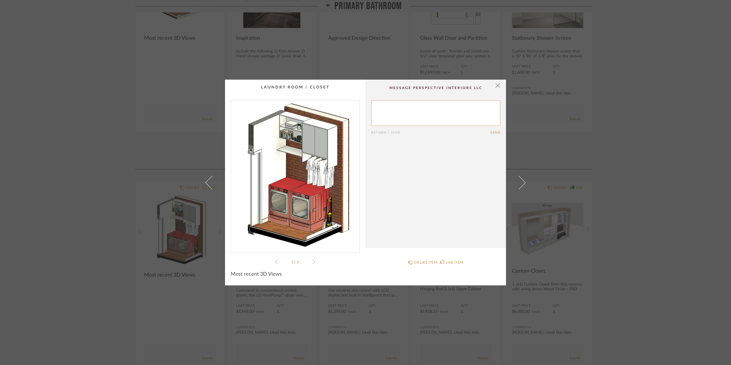
click at [313, 263] on icon at bounding box center [314, 262] width 3 height 5
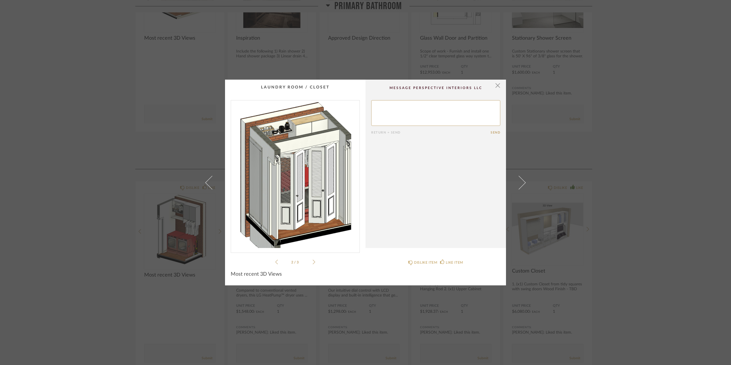
click at [313, 263] on icon at bounding box center [314, 262] width 3 height 5
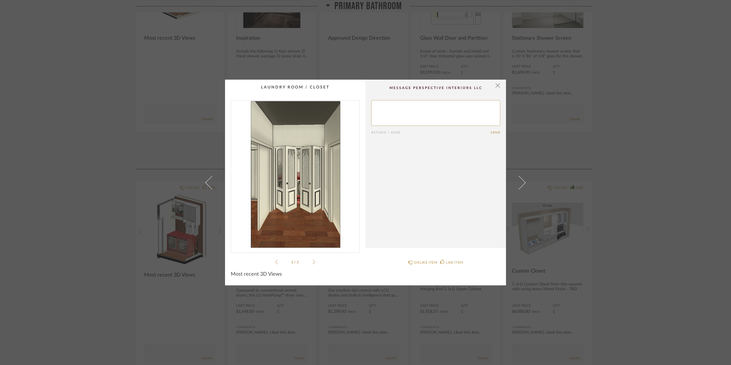
click at [313, 263] on icon at bounding box center [314, 262] width 3 height 5
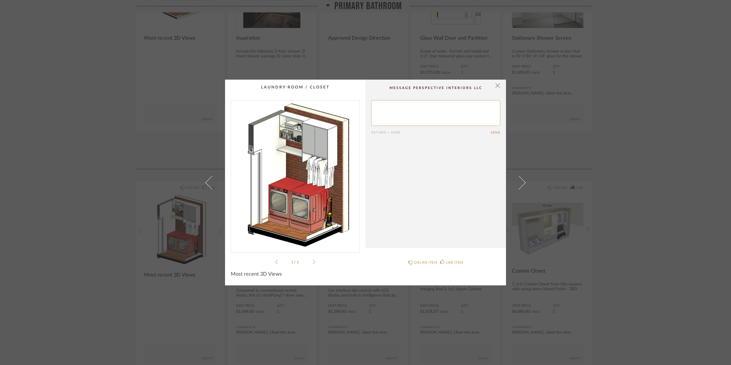
click at [313, 263] on icon at bounding box center [314, 262] width 3 height 5
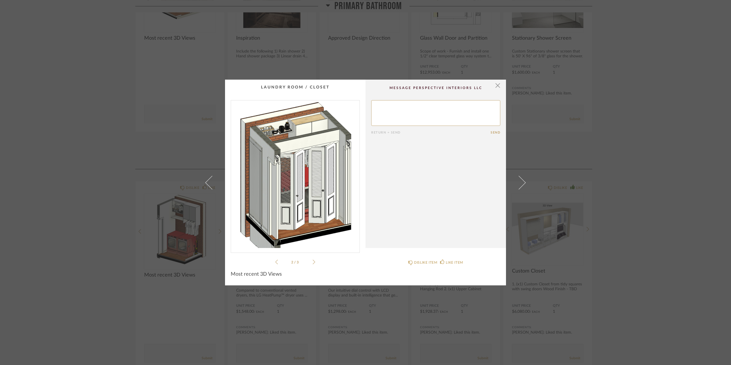
click at [313, 263] on icon at bounding box center [314, 262] width 3 height 5
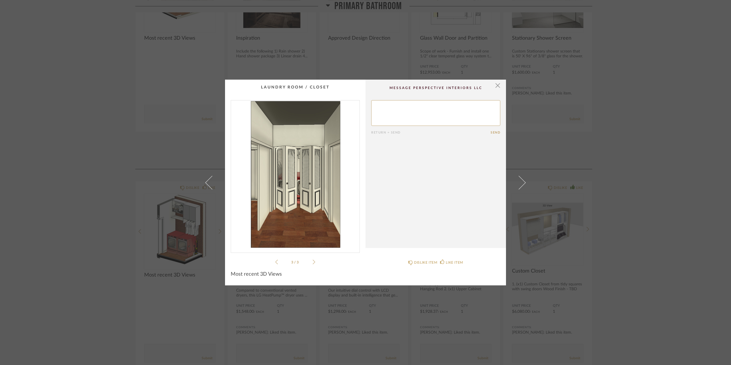
click at [313, 263] on icon at bounding box center [314, 262] width 3 height 5
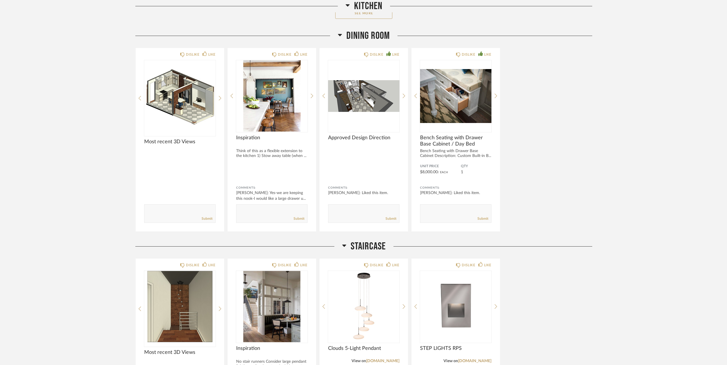
scroll to position [2370, 0]
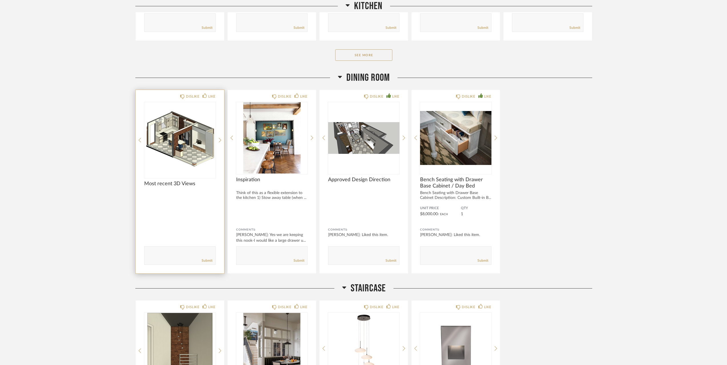
click at [191, 127] on img "0" at bounding box center [179, 137] width 71 height 71
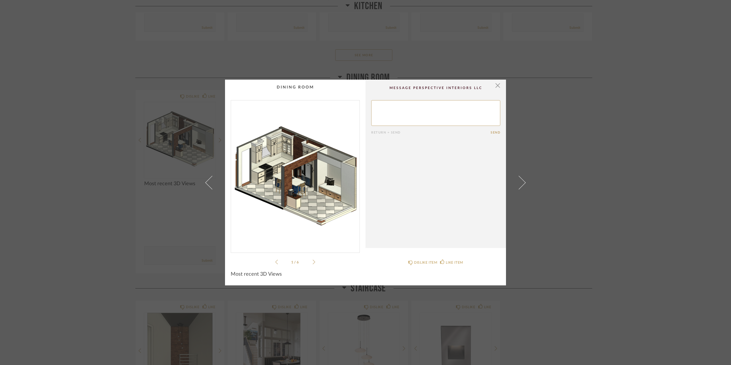
click at [307, 189] on img "0" at bounding box center [295, 174] width 128 height 148
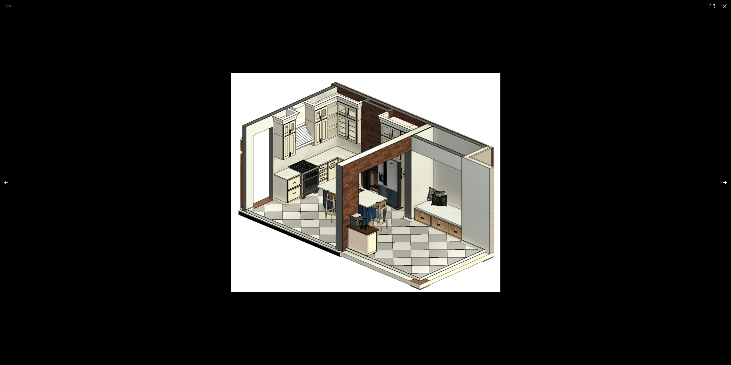
click at [725, 184] on button at bounding box center [721, 182] width 20 height 29
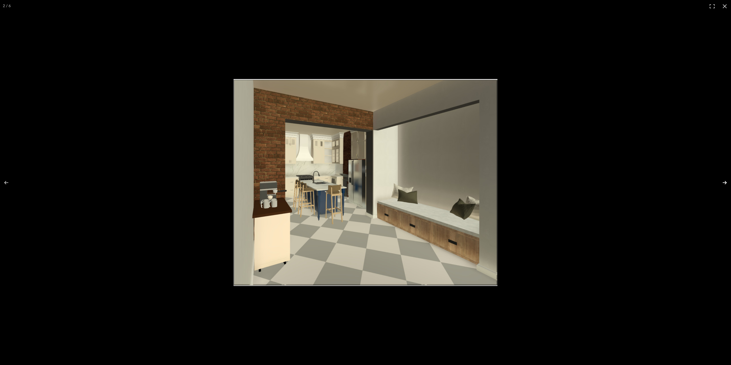
click at [725, 184] on button at bounding box center [721, 182] width 20 height 29
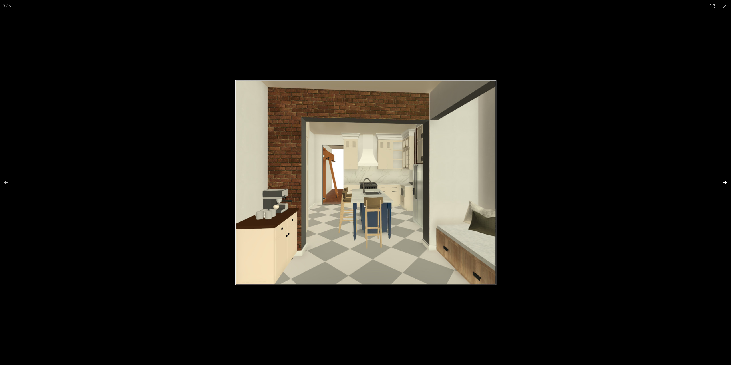
click at [725, 184] on button at bounding box center [721, 182] width 20 height 29
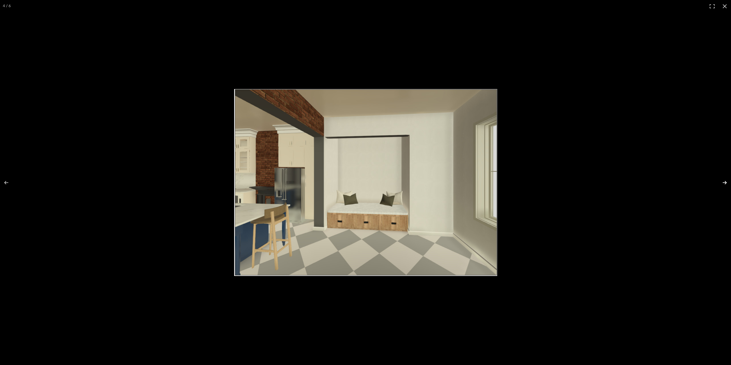
click at [725, 184] on button at bounding box center [721, 182] width 20 height 29
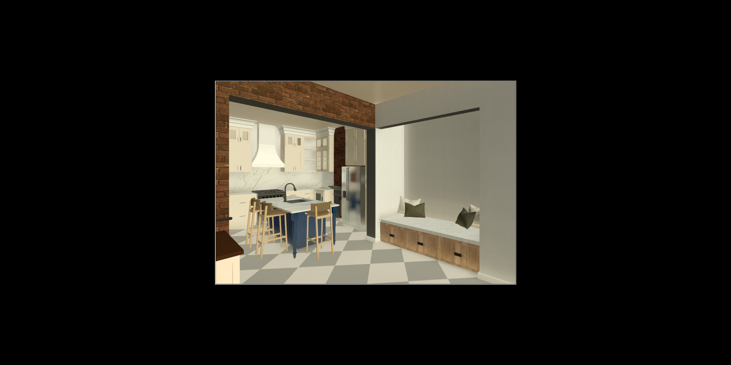
click at [725, 184] on button at bounding box center [721, 182] width 20 height 29
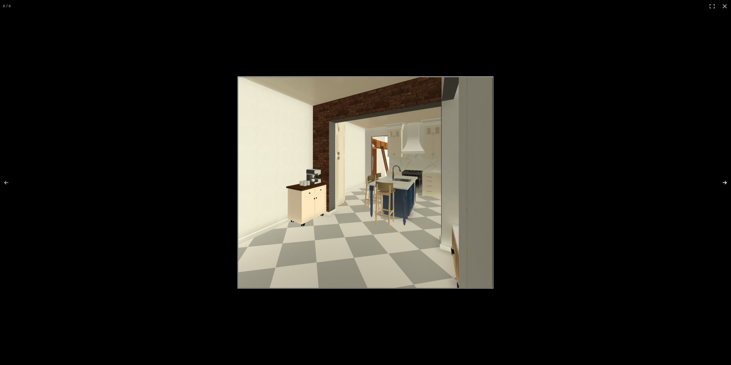
click at [724, 178] on button at bounding box center [721, 182] width 20 height 29
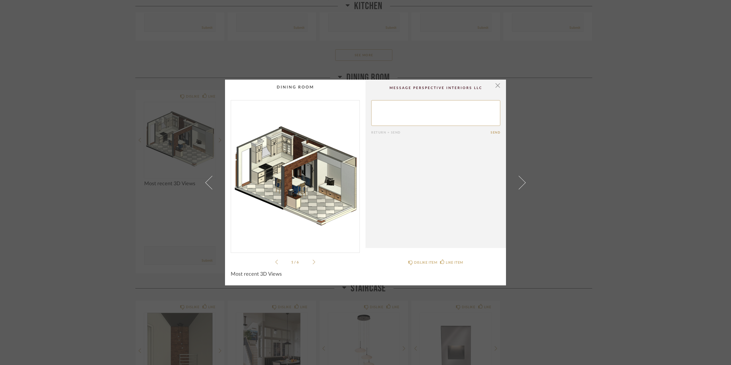
drag, startPoint x: 406, startPoint y: 147, endPoint x: 307, endPoint y: 168, distance: 101.2
click at [307, 168] on img "0" at bounding box center [295, 174] width 128 height 148
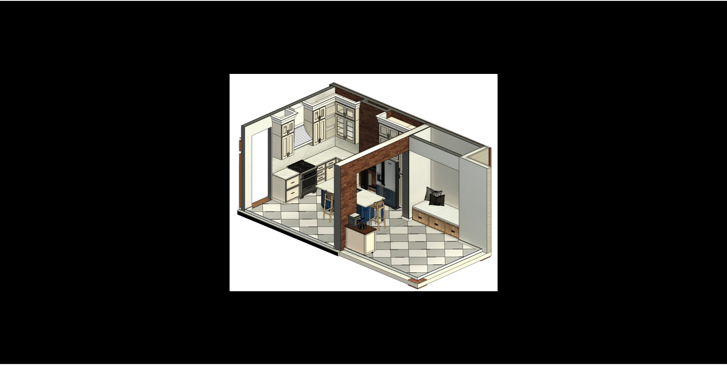
scroll to position [2370, 0]
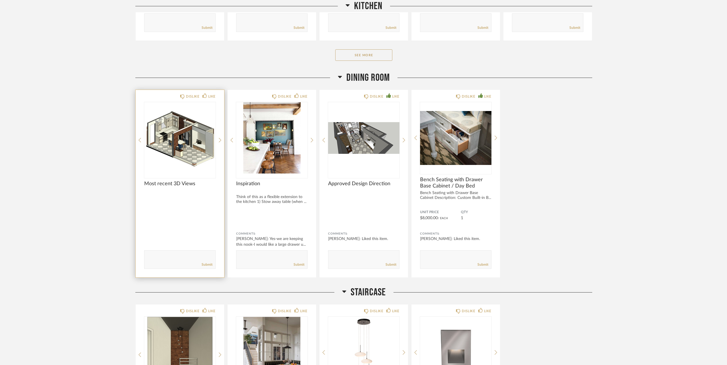
click at [181, 115] on img "0" at bounding box center [179, 137] width 71 height 71
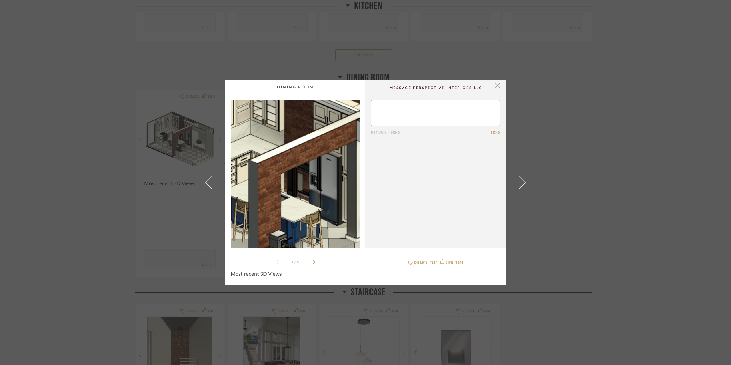
click at [295, 170] on img "0" at bounding box center [295, 174] width 128 height 148
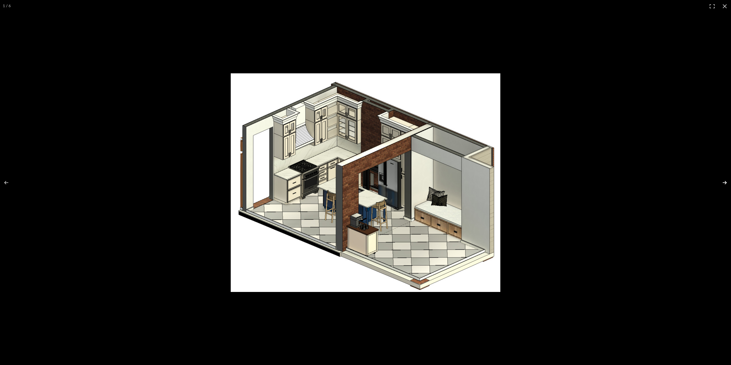
click at [724, 184] on button at bounding box center [721, 182] width 20 height 29
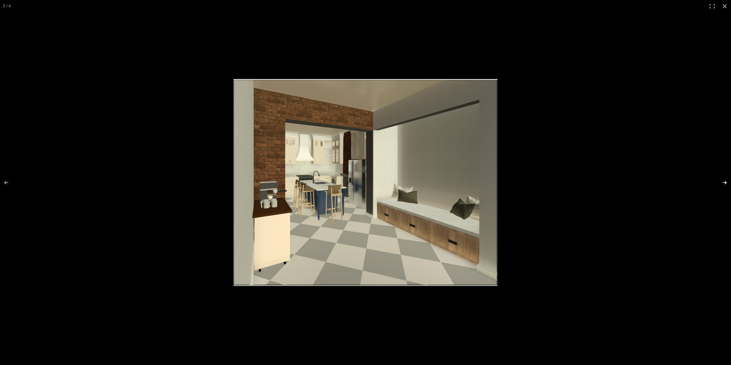
click at [722, 184] on button at bounding box center [721, 182] width 20 height 29
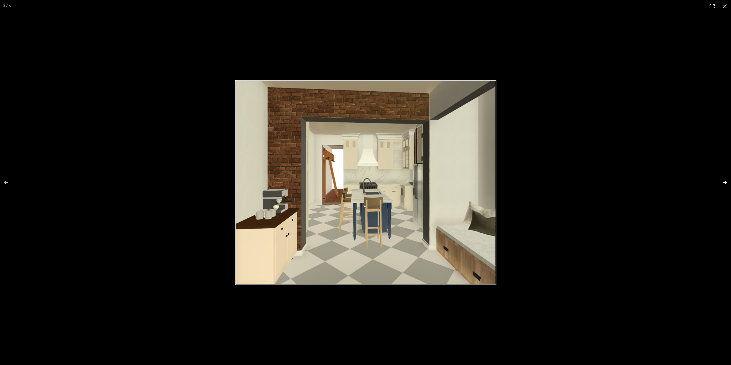
click at [722, 184] on button at bounding box center [721, 182] width 20 height 29
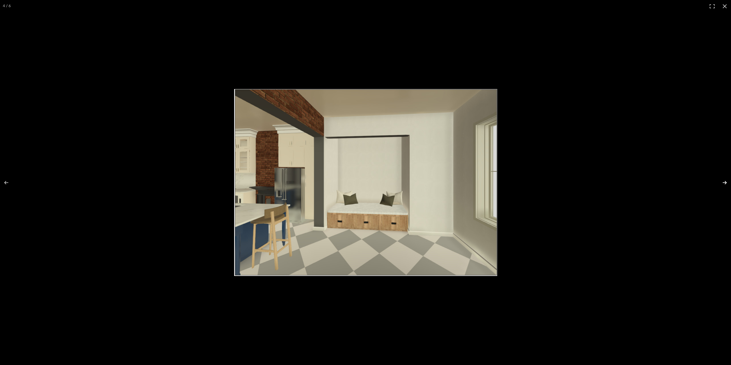
click at [722, 184] on button at bounding box center [721, 182] width 20 height 29
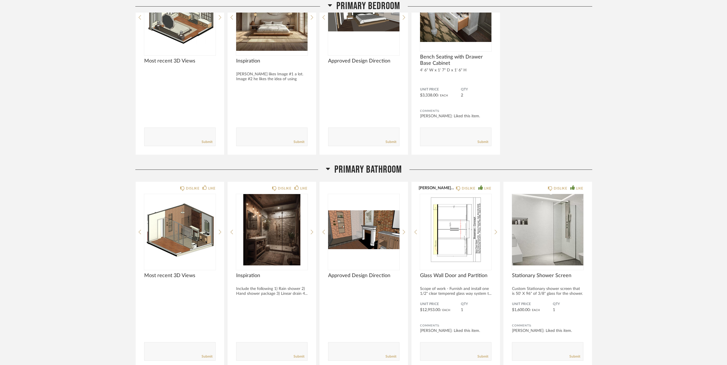
scroll to position [2979, 0]
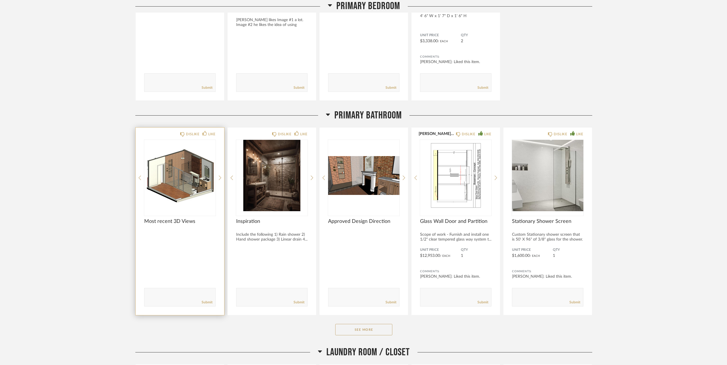
click at [192, 167] on img "0" at bounding box center [179, 175] width 71 height 71
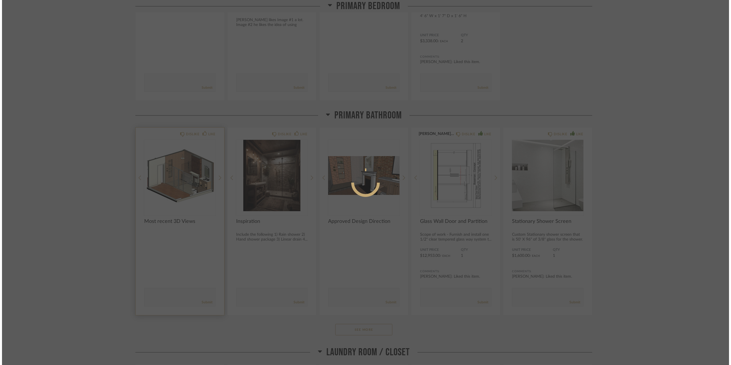
scroll to position [0, 0]
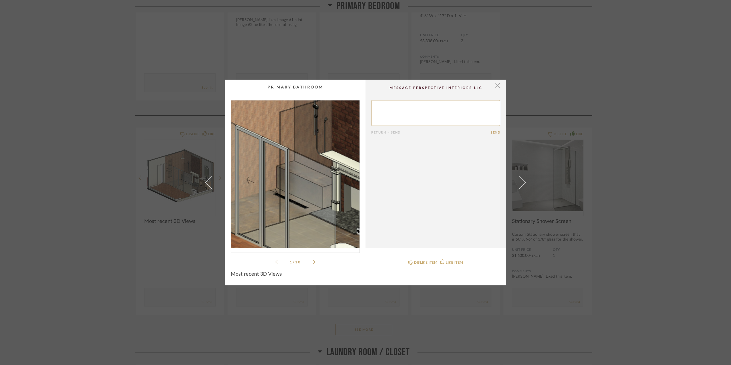
click at [302, 175] on img "0" at bounding box center [295, 174] width 128 height 148
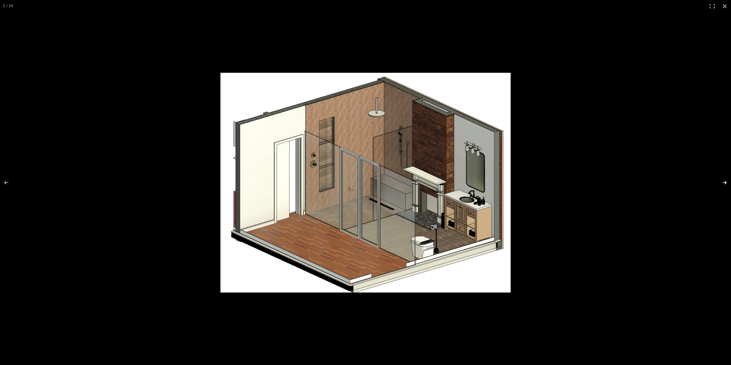
click at [726, 184] on button at bounding box center [721, 182] width 20 height 29
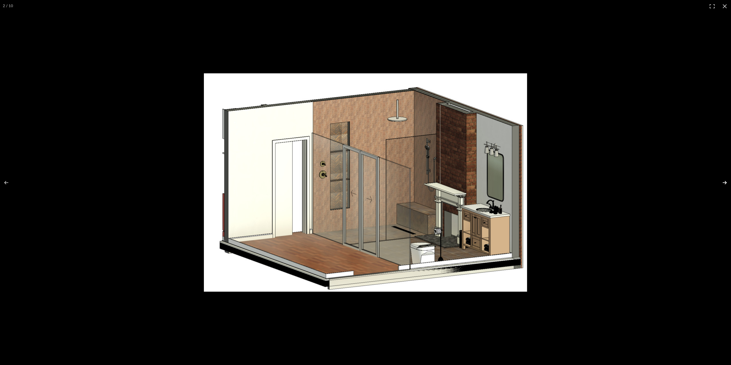
click at [726, 184] on button at bounding box center [721, 182] width 20 height 29
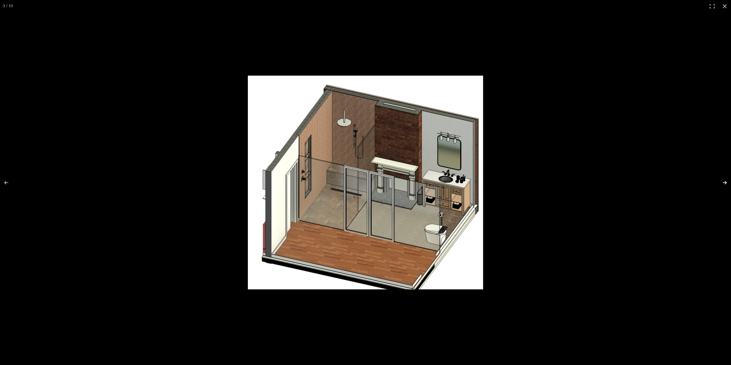
click at [726, 184] on button at bounding box center [721, 182] width 20 height 29
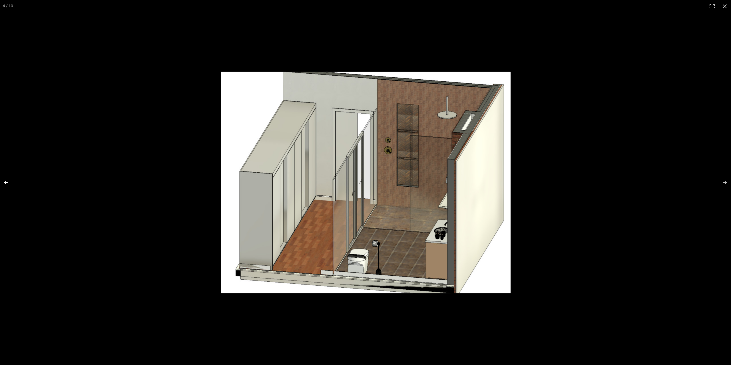
click at [6, 181] on button at bounding box center [10, 182] width 20 height 29
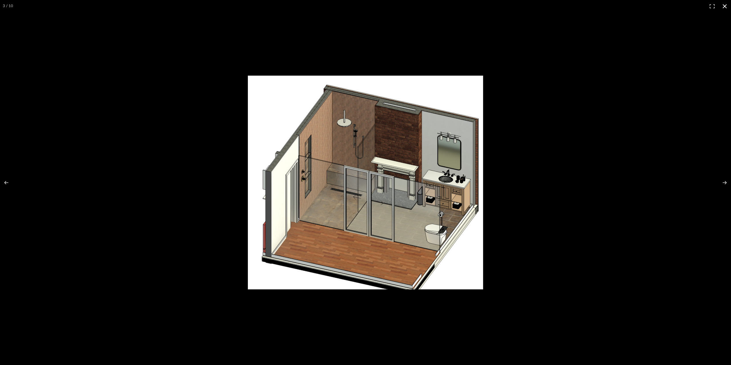
click at [573, 194] on div at bounding box center [478, 190] width 460 height 229
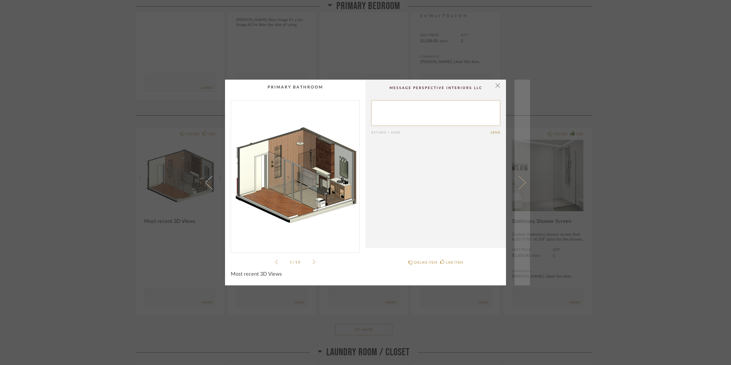
click at [518, 184] on span at bounding box center [519, 183] width 14 height 14
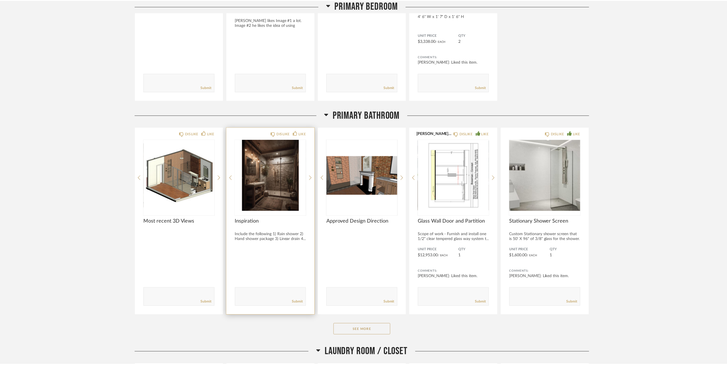
scroll to position [2979, 0]
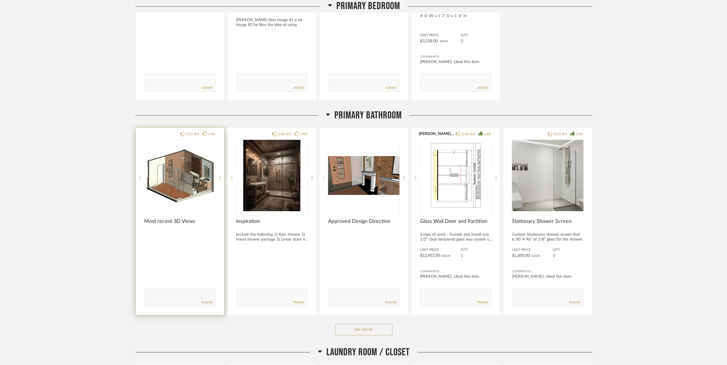
click at [185, 178] on img "0" at bounding box center [179, 175] width 71 height 71
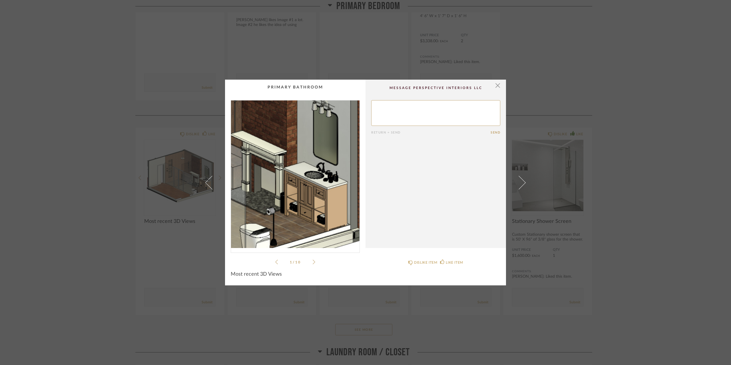
click at [332, 182] on img "0" at bounding box center [295, 174] width 128 height 148
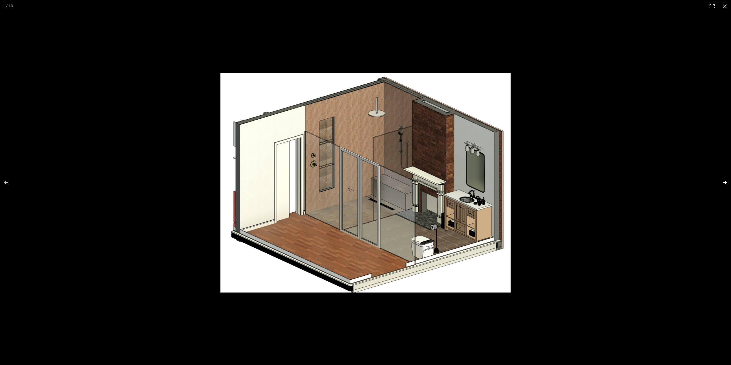
click at [723, 182] on button at bounding box center [721, 182] width 20 height 29
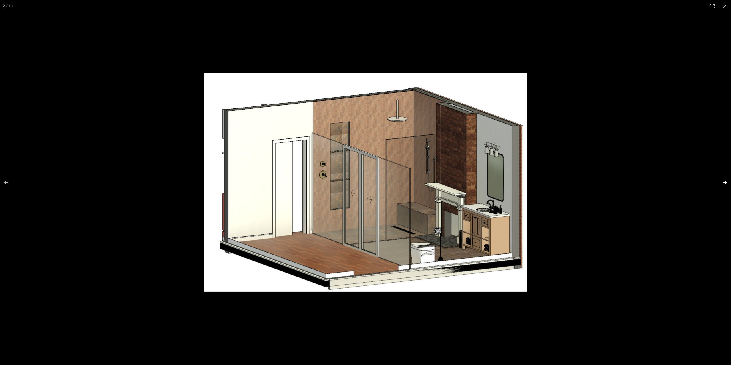
click at [722, 182] on button at bounding box center [721, 182] width 20 height 29
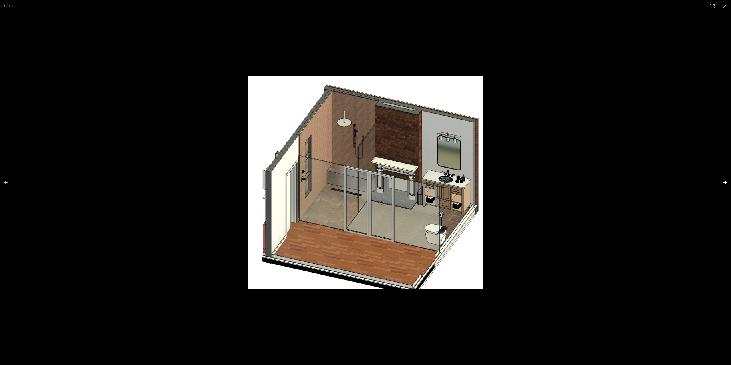
click at [721, 184] on button at bounding box center [721, 182] width 20 height 29
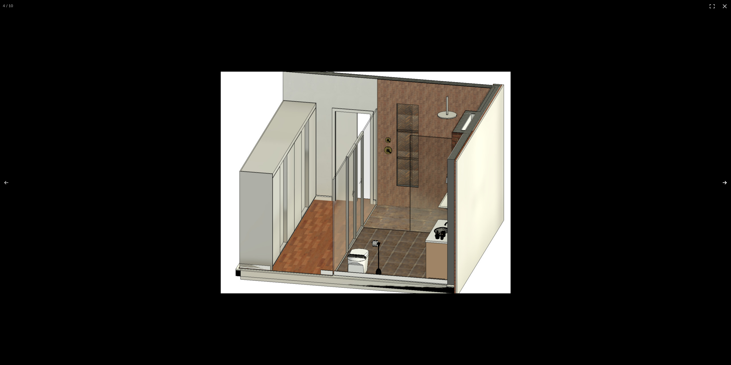
click at [722, 181] on button at bounding box center [721, 182] width 20 height 29
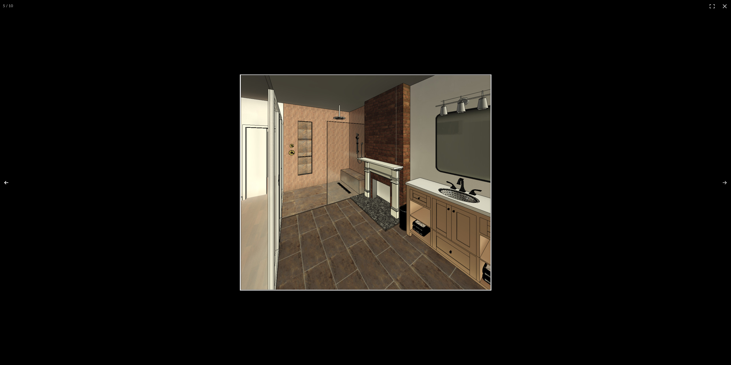
click at [6, 184] on button at bounding box center [10, 182] width 20 height 29
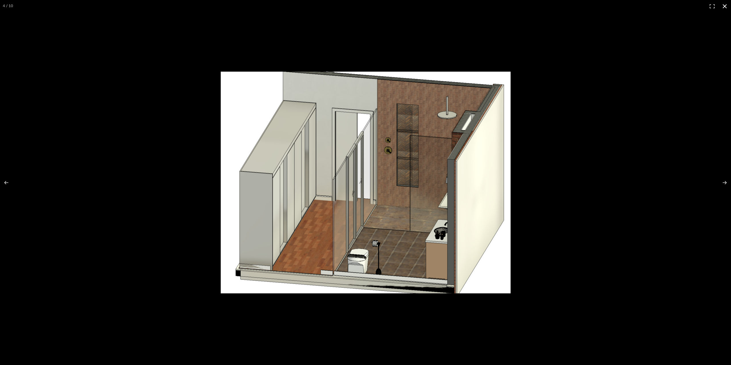
click at [636, 120] on div at bounding box center [459, 191] width 477 height 238
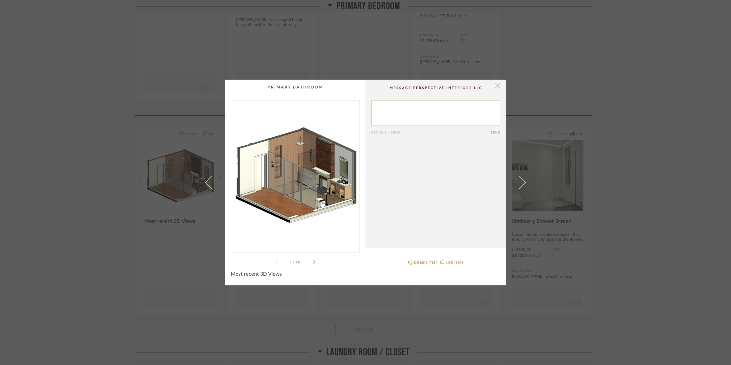
click at [496, 84] on span "button" at bounding box center [497, 85] width 11 height 11
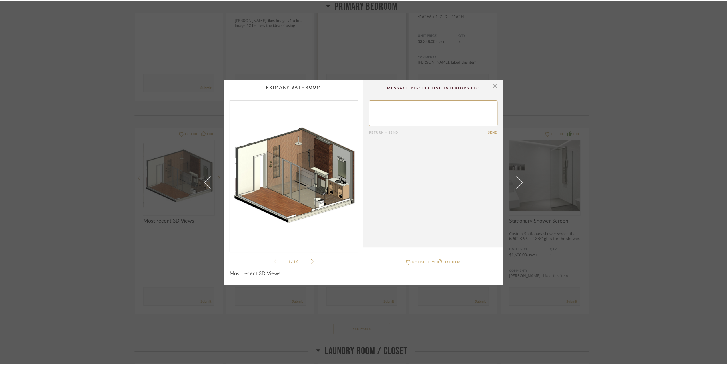
scroll to position [2979, 0]
